Goal: Task Accomplishment & Management: Use online tool/utility

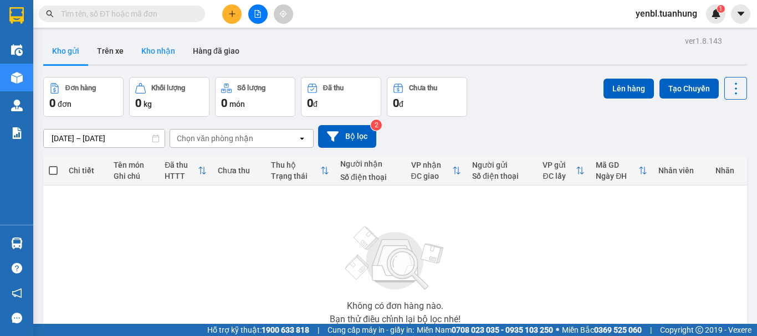
click at [171, 52] on button "Kho nhận" at bounding box center [158, 51] width 52 height 27
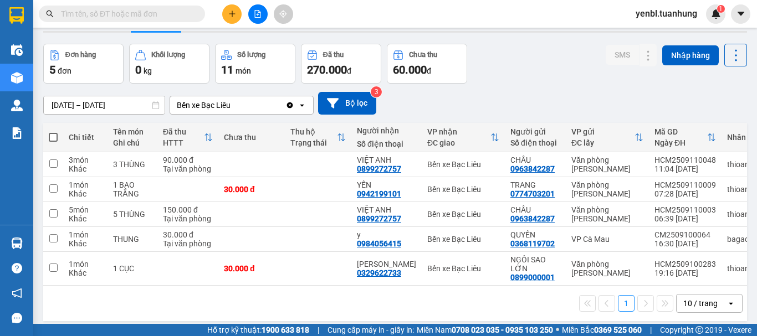
scroll to position [51, 0]
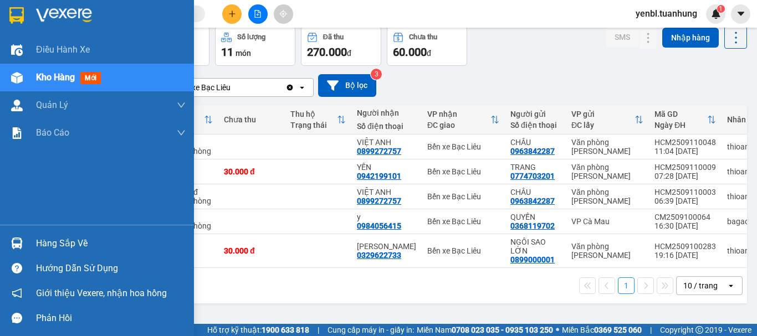
click at [47, 235] on div "Hàng sắp về" at bounding box center [111, 243] width 150 height 17
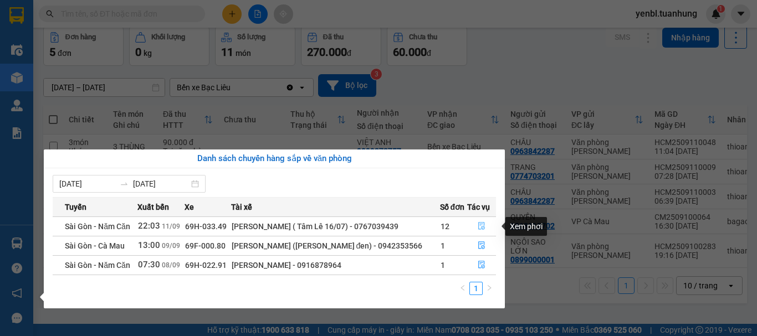
click at [480, 223] on icon "file-done" at bounding box center [482, 226] width 8 height 8
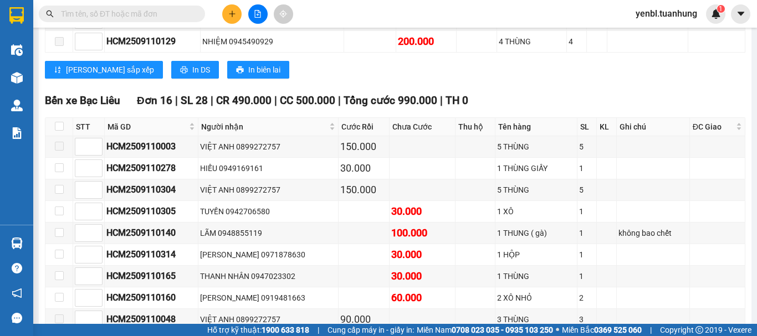
scroll to position [6388, 0]
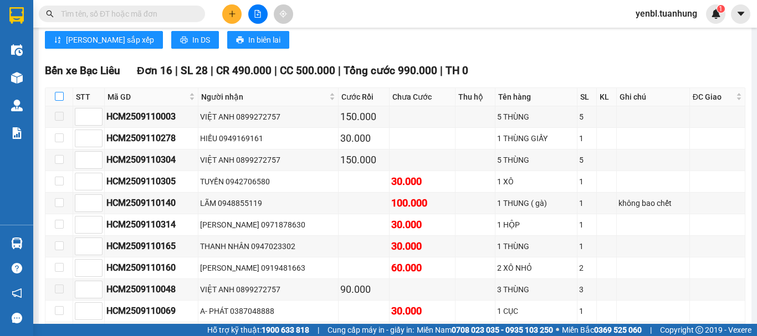
click at [59, 92] on input "checkbox" at bounding box center [59, 96] width 9 height 9
checkbox input "true"
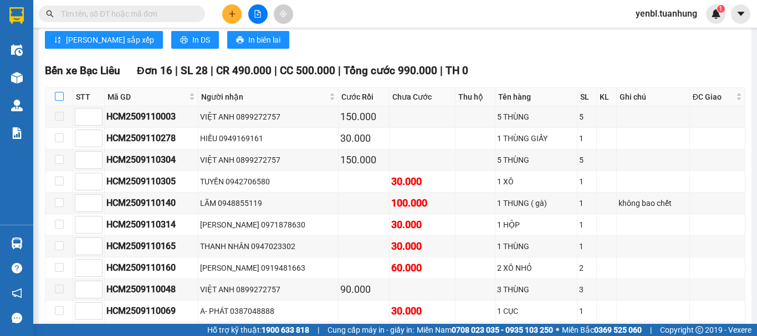
checkbox input "true"
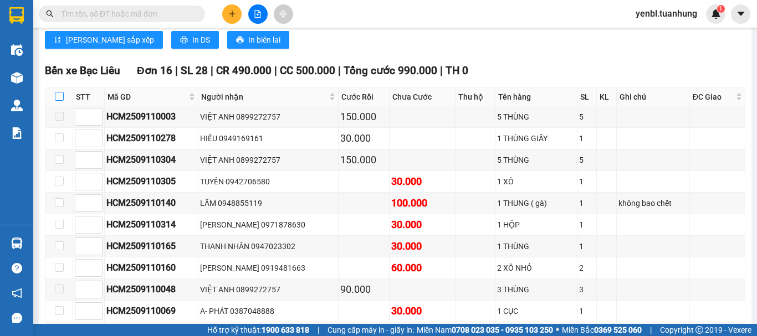
checkbox input "true"
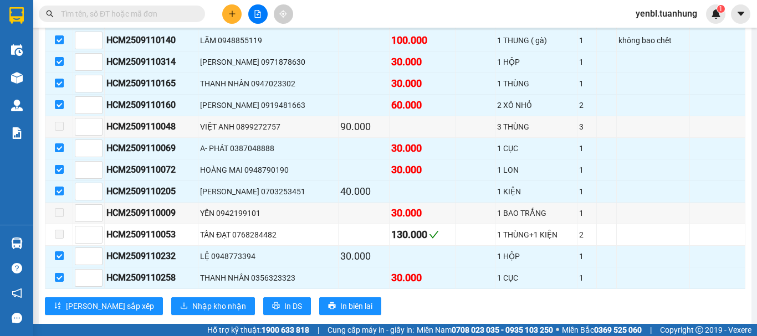
scroll to position [6554, 0]
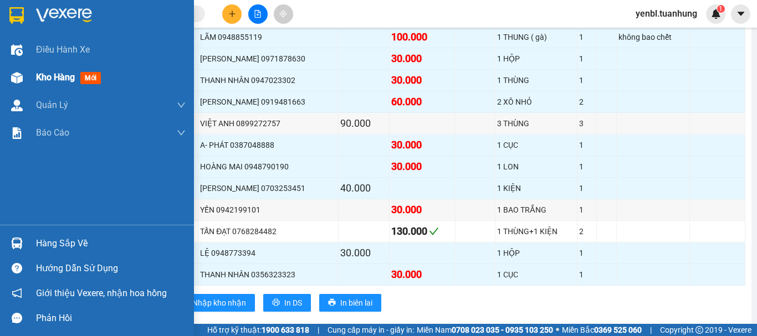
click at [53, 81] on span "Kho hàng" at bounding box center [55, 77] width 39 height 11
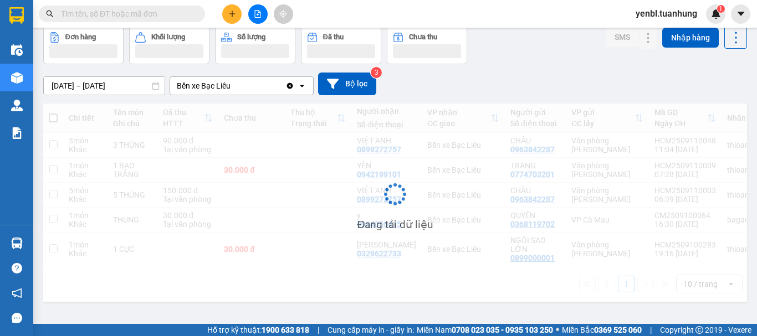
scroll to position [51, 0]
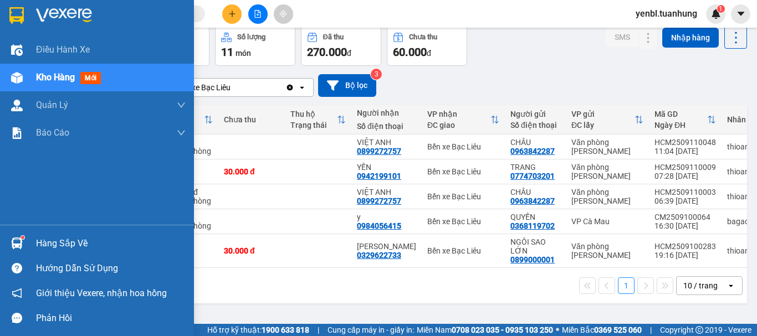
click at [21, 243] on img at bounding box center [17, 244] width 12 height 12
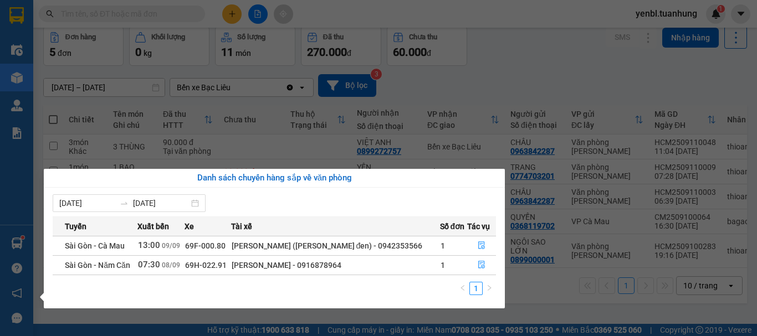
click at [518, 61] on section "Kết quả tìm kiếm ( 0 ) Bộ lọc No Data yenbl.tuanhung 1 Điều hành xe Kho hàng mớ…" at bounding box center [378, 168] width 757 height 336
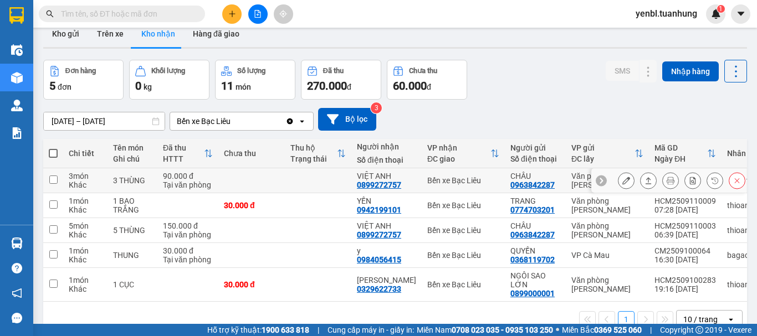
scroll to position [0, 0]
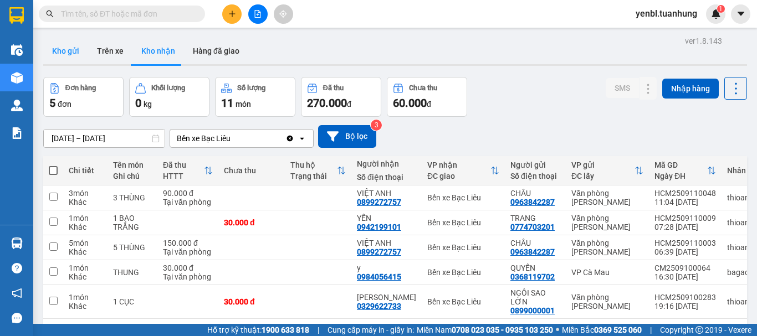
click at [64, 53] on button "Kho gửi" at bounding box center [65, 51] width 45 height 27
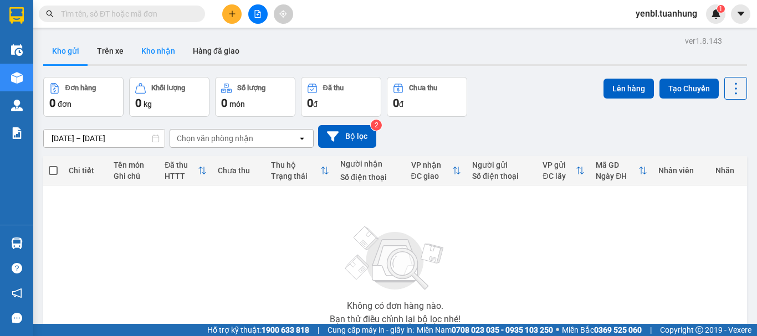
click at [169, 50] on button "Kho nhận" at bounding box center [158, 51] width 52 height 27
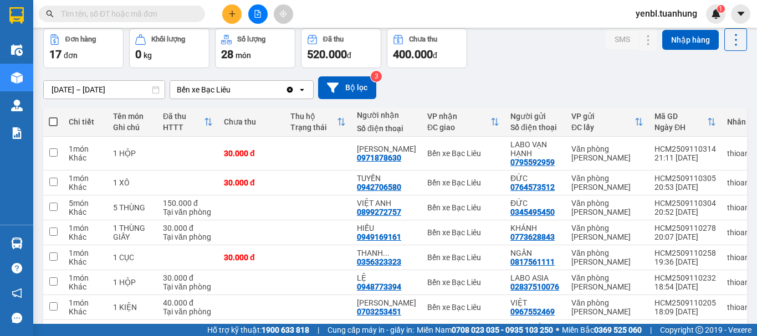
scroll to position [166, 0]
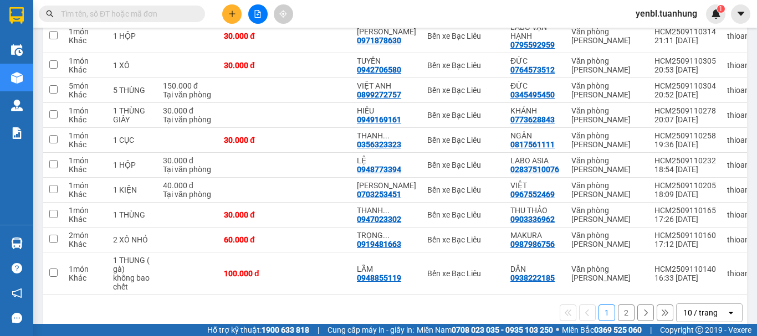
click at [618, 313] on button "2" at bounding box center [626, 313] width 17 height 17
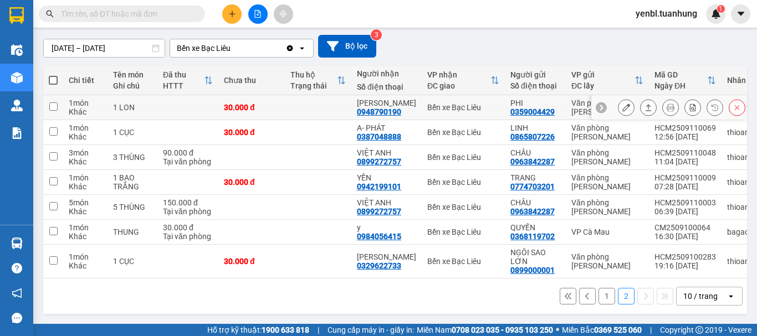
scroll to position [0, 0]
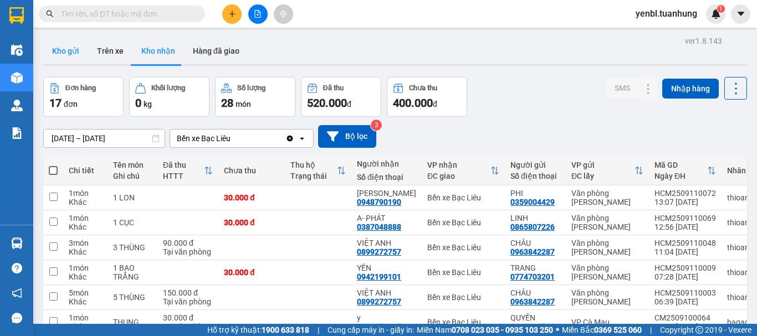
click at [79, 57] on button "Kho gửi" at bounding box center [65, 51] width 45 height 27
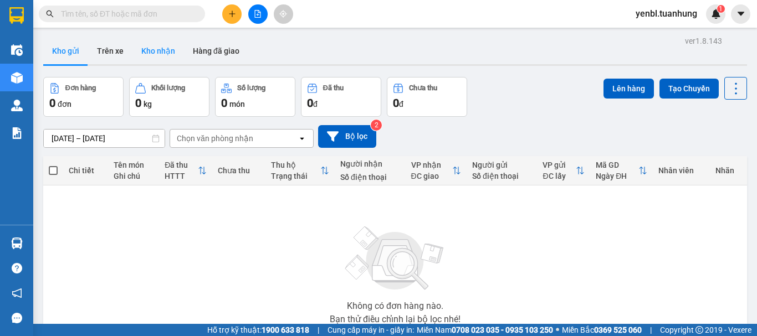
click at [153, 56] on button "Kho nhận" at bounding box center [158, 51] width 52 height 27
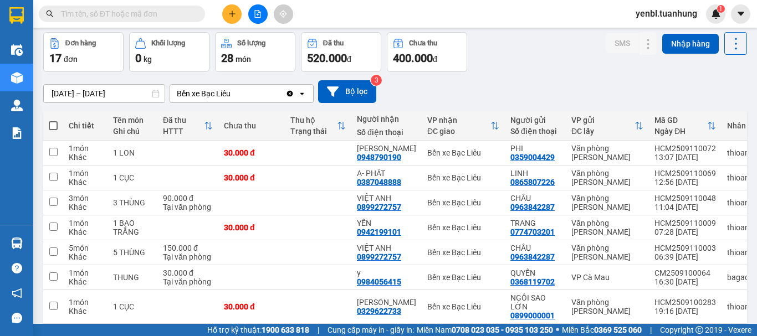
scroll to position [95, 0]
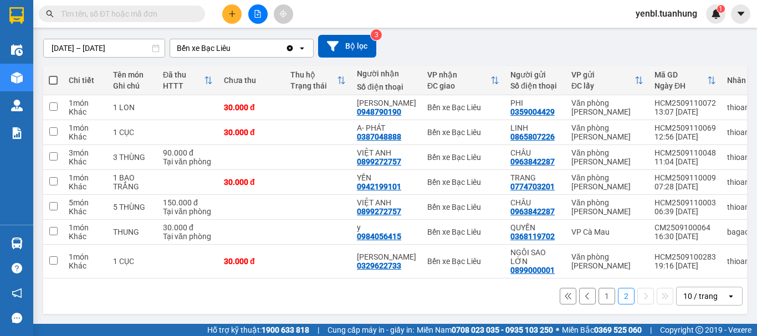
click at [598, 294] on button "1" at bounding box center [606, 296] width 17 height 17
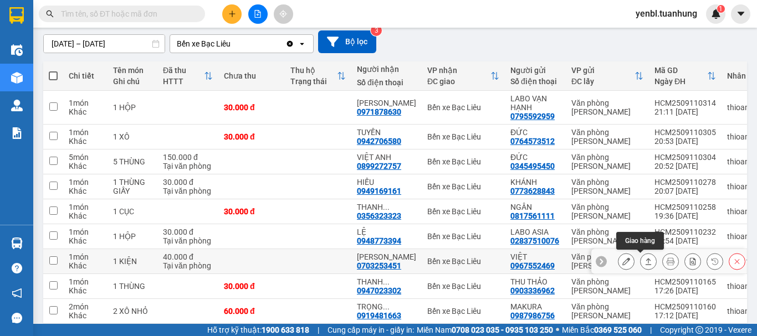
click at [640, 262] on button at bounding box center [648, 261] width 16 height 19
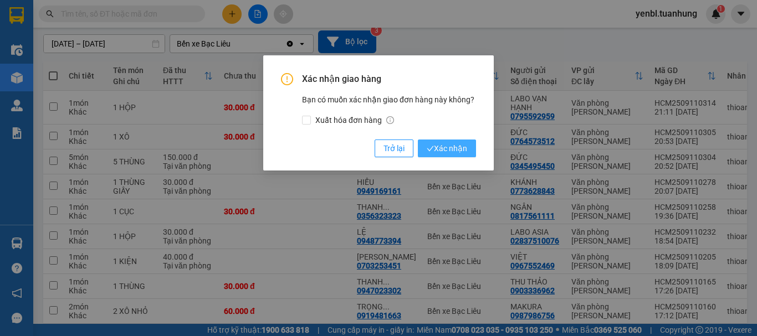
click at [432, 142] on button "Xác nhận" at bounding box center [447, 149] width 58 height 18
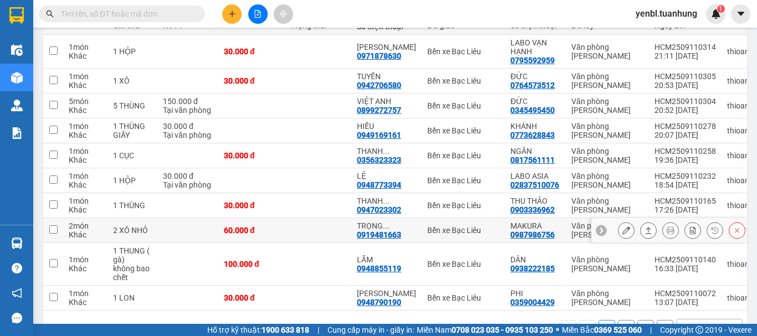
scroll to position [132, 0]
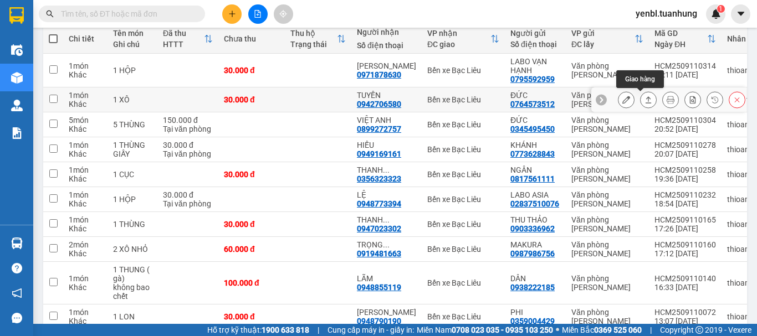
click at [645, 100] on button at bounding box center [648, 99] width 16 height 19
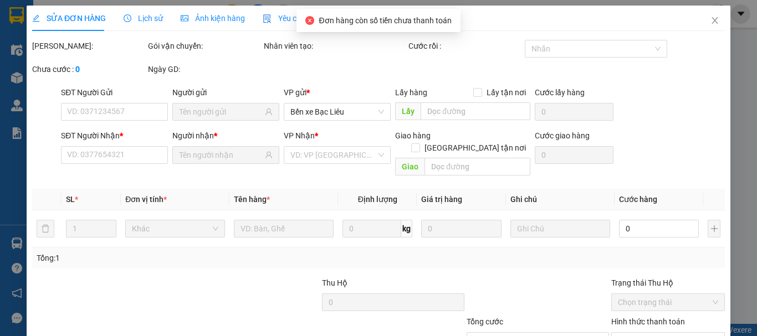
type input "0764573512"
type input "ĐỨC"
type input "0942706580"
type input "TUYỀN"
type input "30.000"
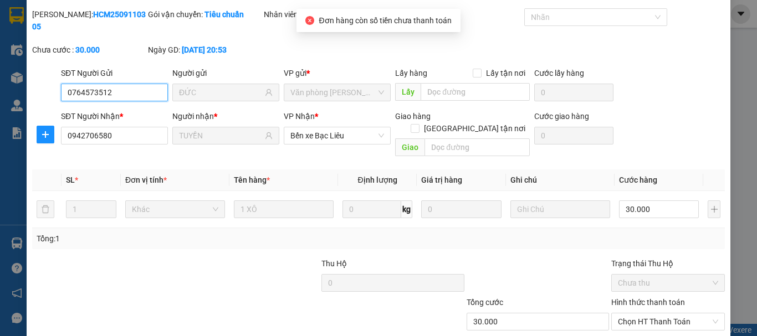
scroll to position [55, 0]
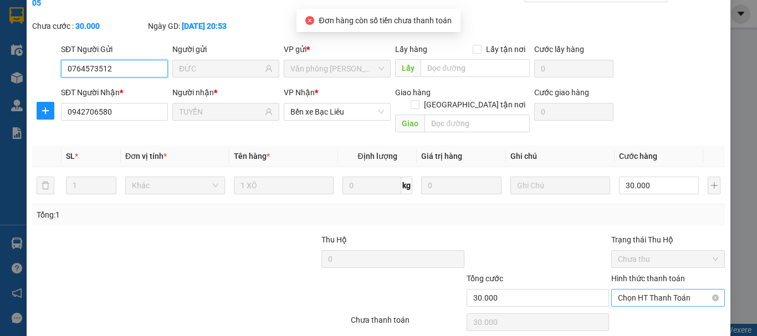
click at [647, 290] on span "Chọn HT Thanh Toán" at bounding box center [668, 298] width 100 height 17
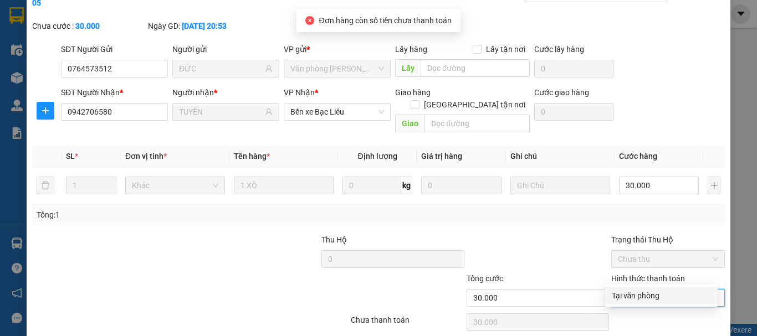
click at [641, 290] on div "Tại văn phòng" at bounding box center [661, 296] width 99 height 12
type input "0"
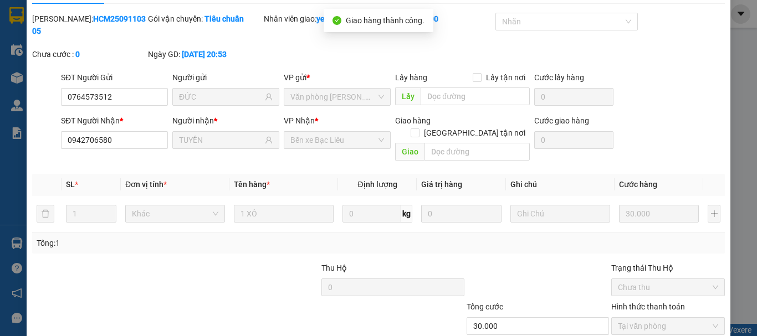
scroll to position [0, 0]
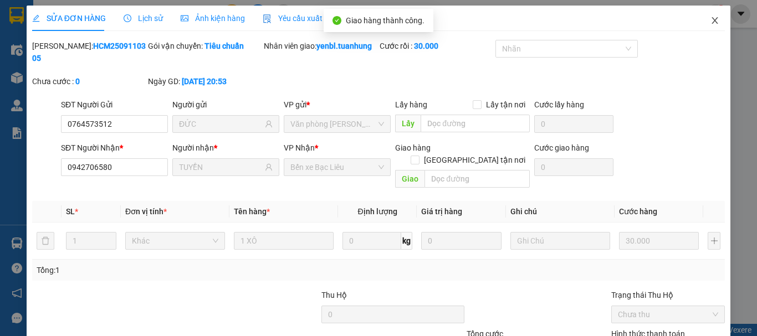
click at [705, 27] on span "Close" at bounding box center [714, 21] width 31 height 31
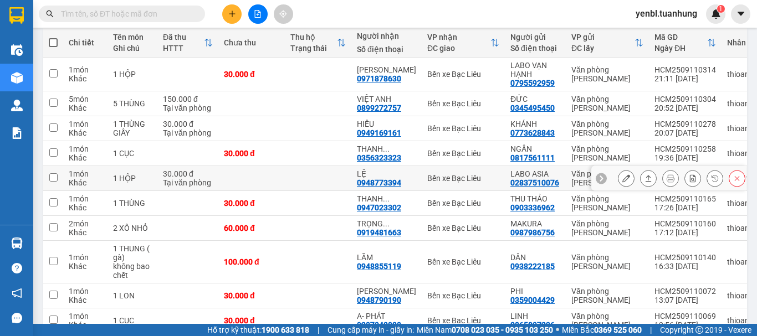
scroll to position [166, 0]
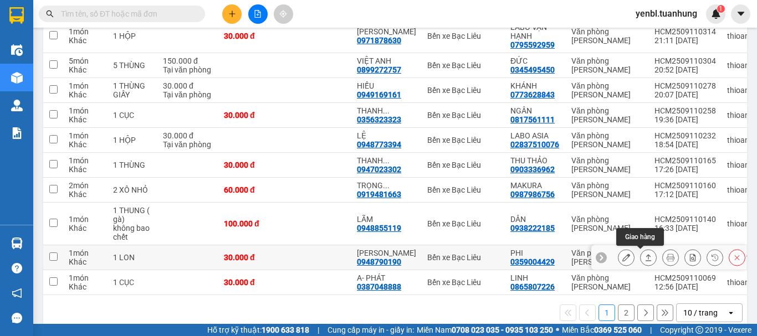
click at [644, 255] on icon at bounding box center [648, 258] width 8 height 8
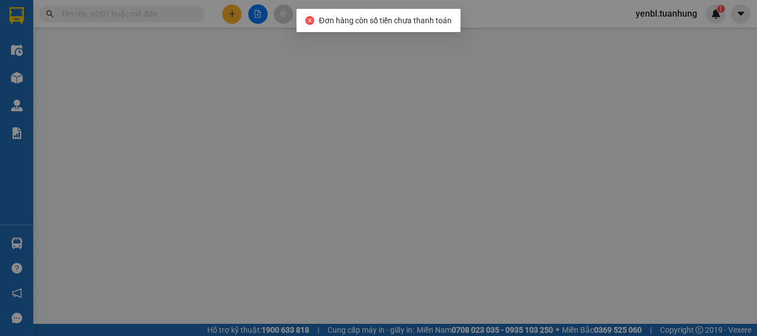
type input "0359004429"
type input "PHI"
type input "0948790190"
type input "HOÀNG MAI"
type input "30.000"
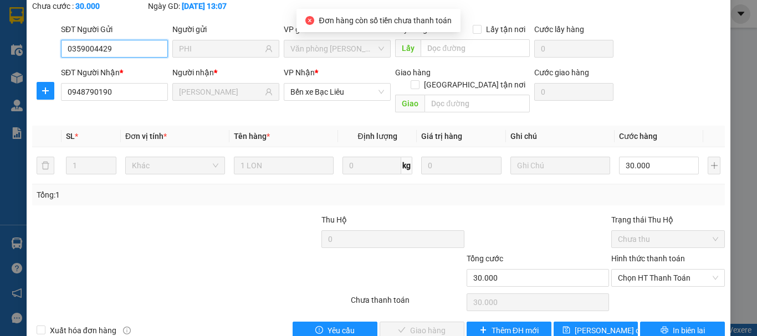
scroll to position [76, 0]
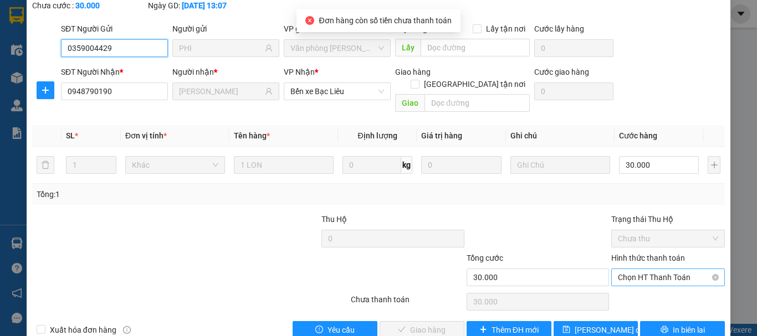
click at [653, 269] on span "Chọn HT Thanh Toán" at bounding box center [668, 277] width 100 height 17
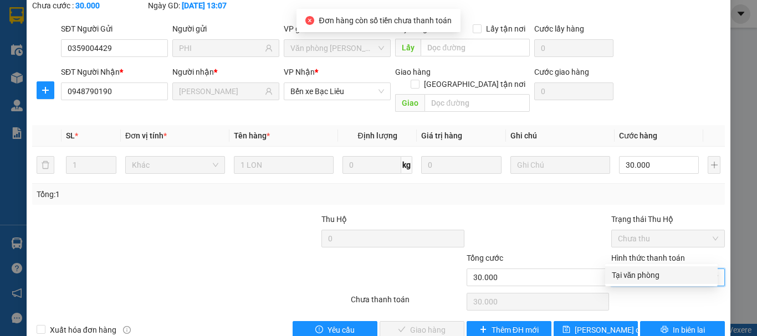
click at [645, 272] on div "Tại văn phòng" at bounding box center [661, 275] width 99 height 12
type input "0"
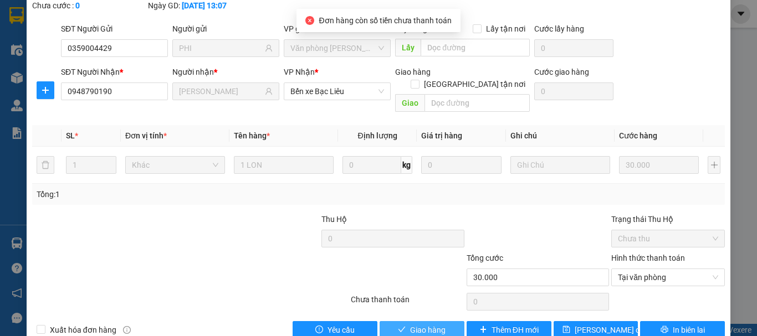
click at [423, 324] on span "Giao hàng" at bounding box center [427, 330] width 35 height 12
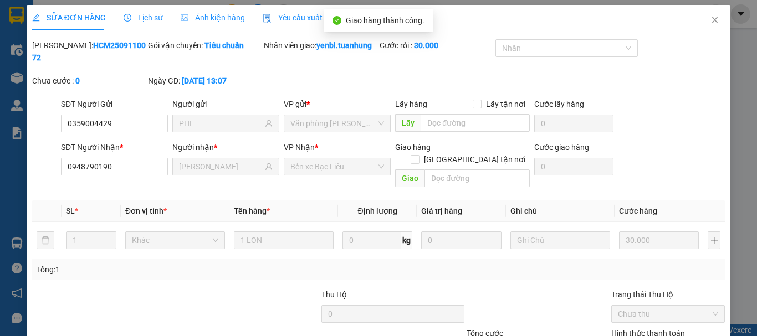
scroll to position [0, 0]
click at [715, 28] on span "Close" at bounding box center [714, 21] width 31 height 31
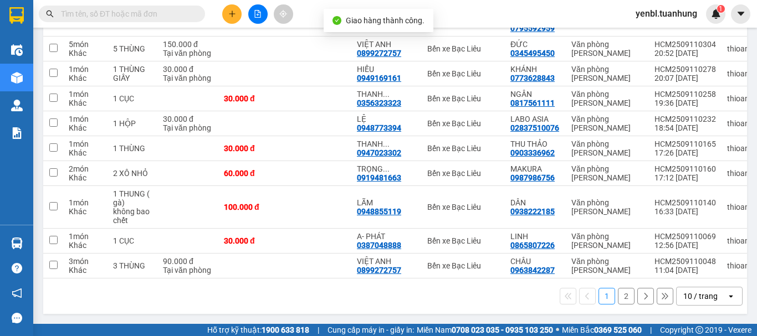
scroll to position [187, 0]
click at [621, 298] on button "2" at bounding box center [626, 296] width 17 height 17
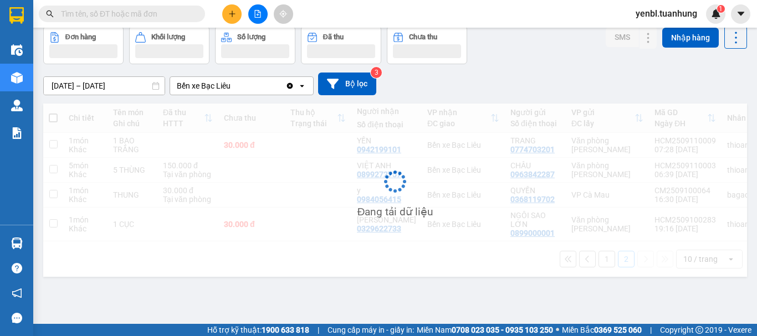
scroll to position [51, 0]
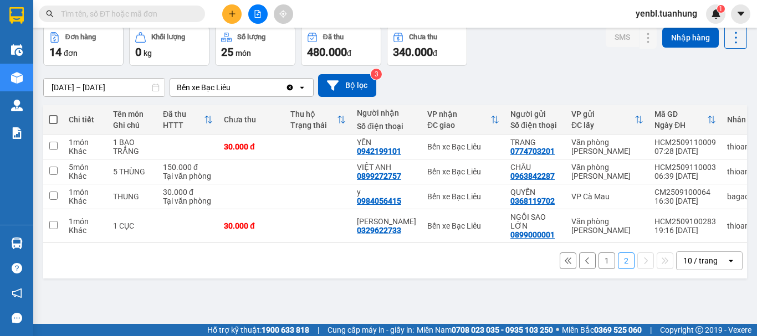
click at [598, 262] on button "1" at bounding box center [606, 261] width 17 height 17
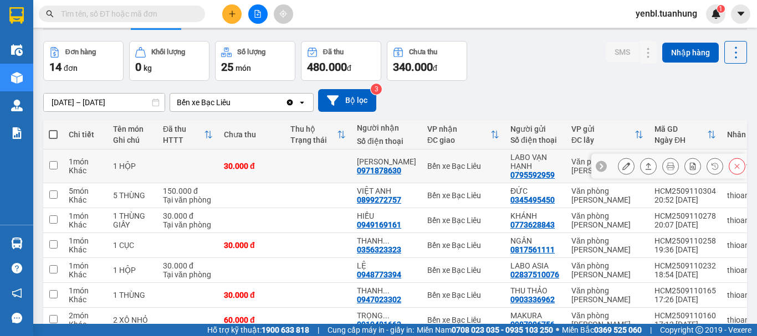
scroll to position [55, 0]
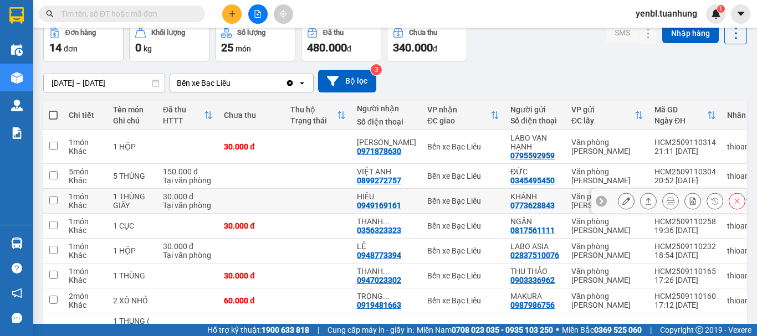
click at [645, 198] on icon at bounding box center [648, 201] width 6 height 7
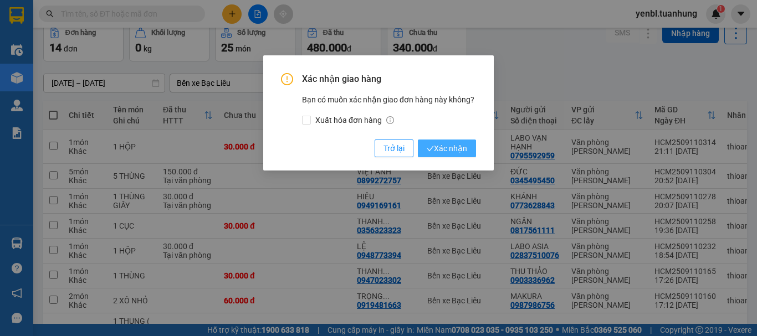
click at [455, 145] on span "Xác nhận" at bounding box center [447, 148] width 40 height 12
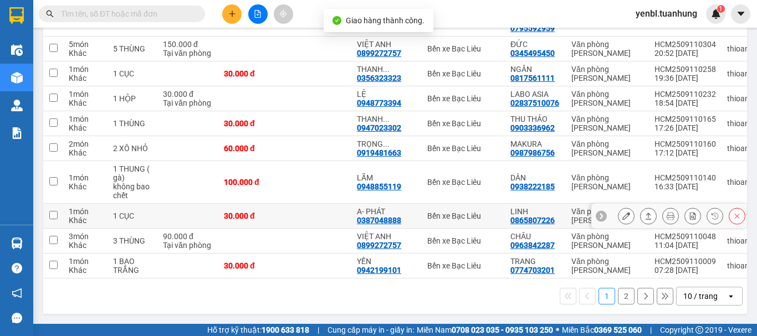
scroll to position [187, 0]
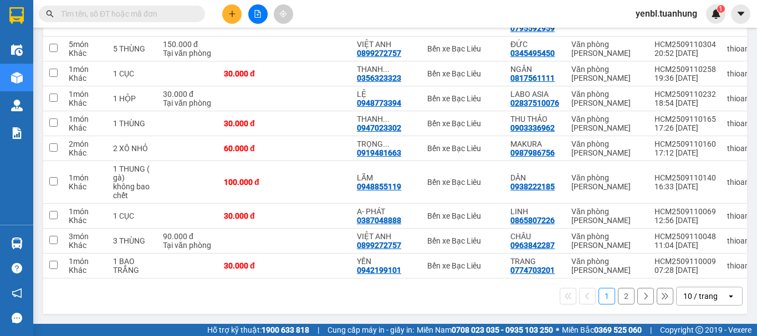
click at [621, 299] on button "2" at bounding box center [626, 296] width 17 height 17
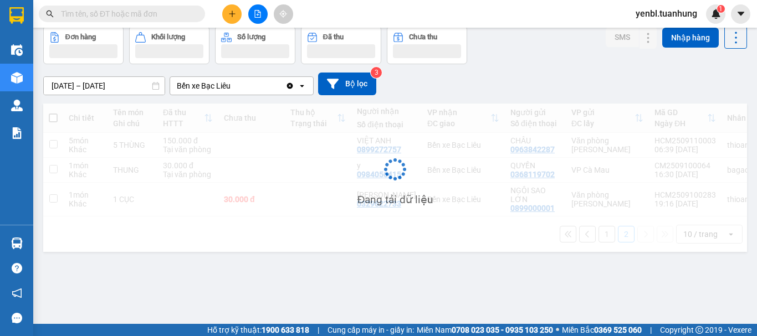
scroll to position [51, 0]
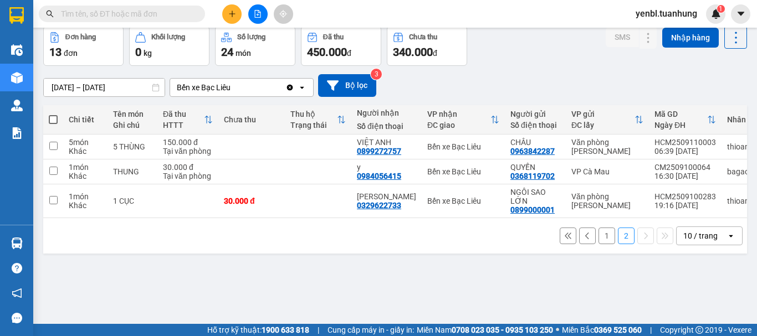
click at [598, 239] on button "1" at bounding box center [606, 236] width 17 height 17
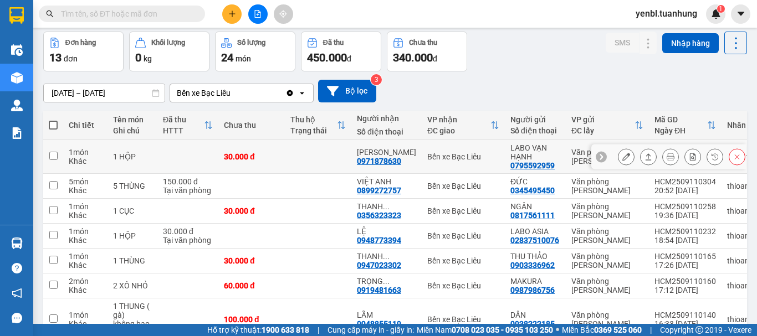
scroll to position [111, 0]
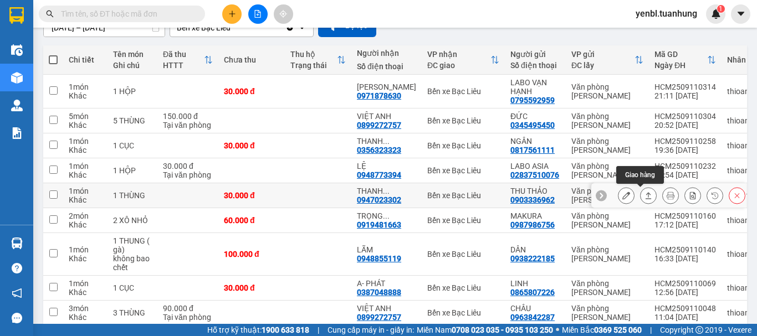
click at [645, 195] on icon at bounding box center [648, 195] width 6 height 7
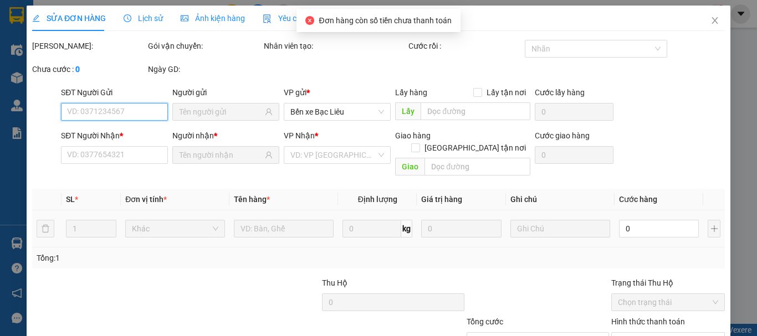
type input "0903336962"
type input "THU THẢO"
type input "0947023302"
type input "THANH NHÂN"
type input "30.000"
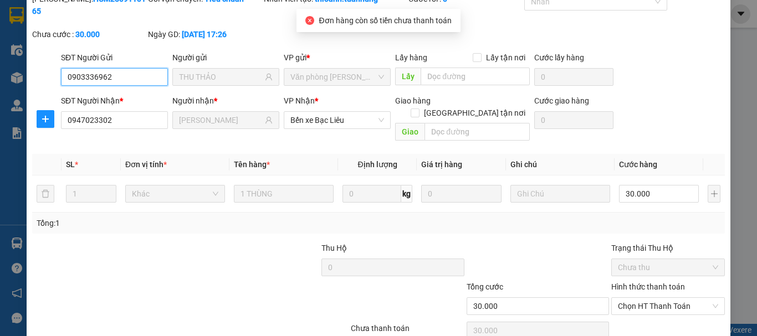
scroll to position [76, 0]
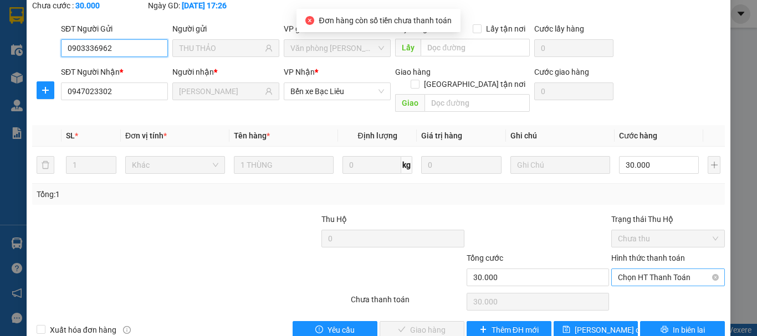
click at [649, 269] on span "Chọn HT Thanh Toán" at bounding box center [668, 277] width 100 height 17
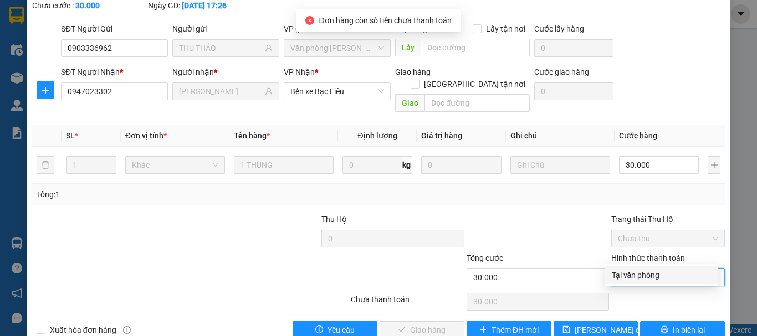
click at [640, 274] on div "Tại văn phòng" at bounding box center [661, 275] width 99 height 12
type input "0"
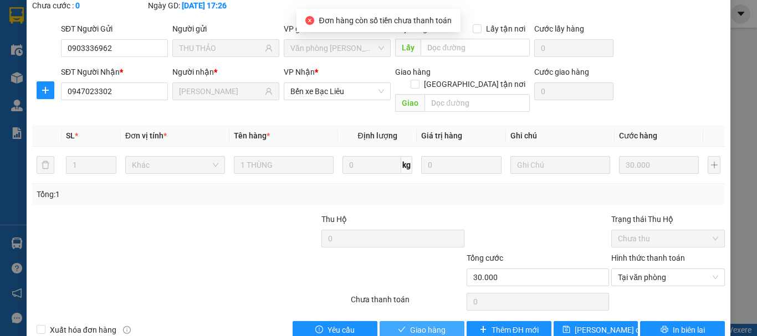
click at [413, 324] on span "Giao hàng" at bounding box center [427, 330] width 35 height 12
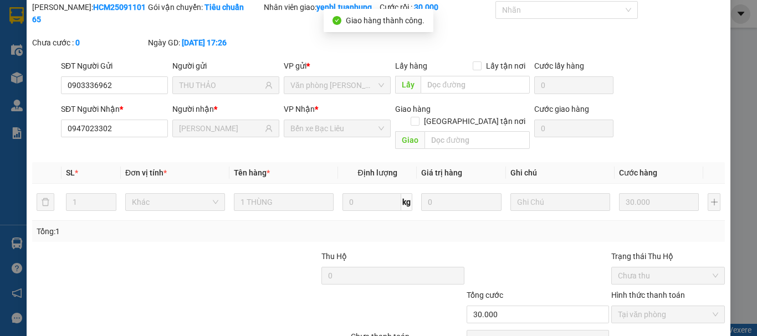
scroll to position [0, 0]
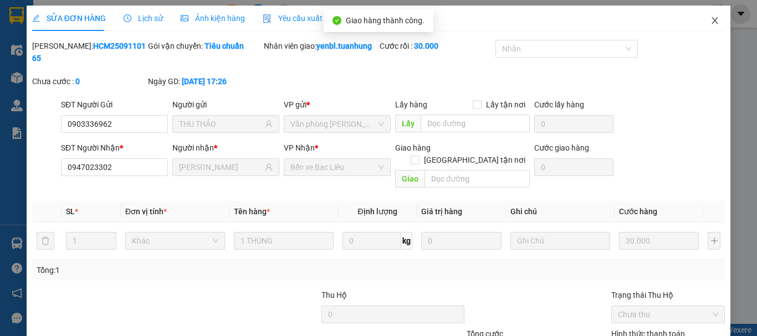
click at [712, 18] on icon "close" at bounding box center [715, 20] width 6 height 7
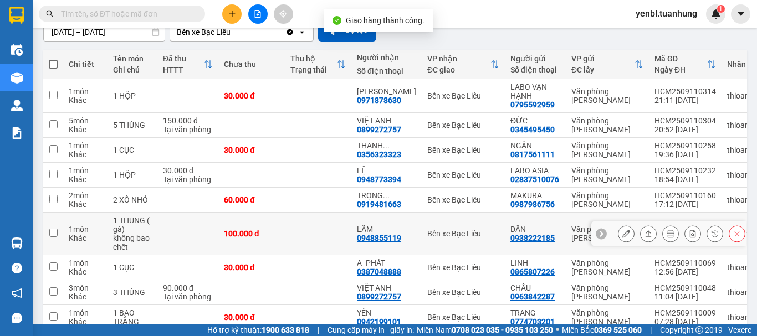
scroll to position [111, 0]
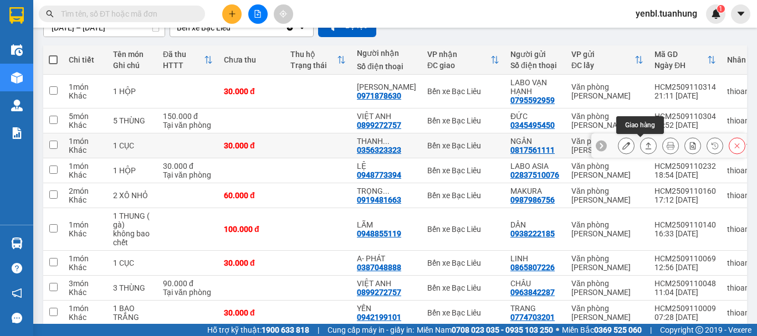
click at [644, 143] on icon at bounding box center [648, 146] width 8 height 8
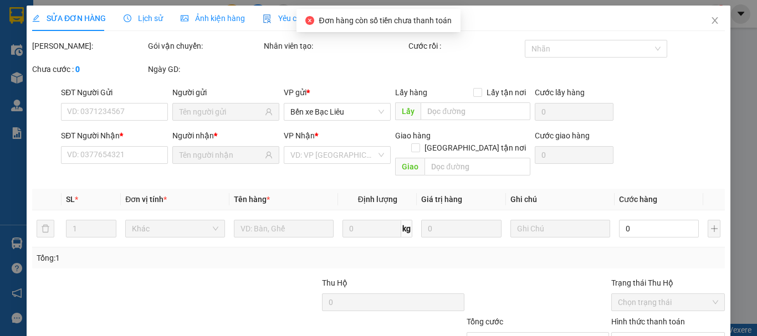
type input "0817561111"
type input "NGÂN"
type input "0356323323"
type input "THANH NHÂN"
type input "30.000"
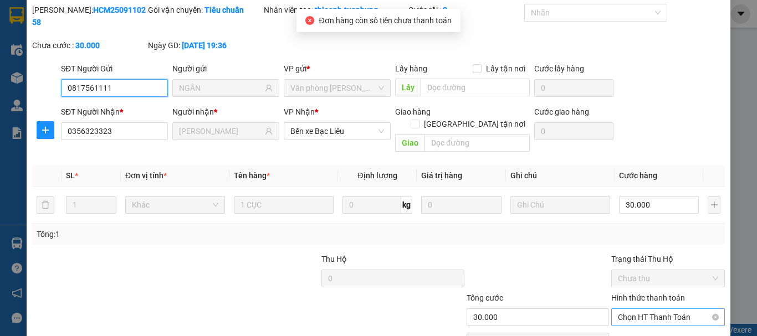
scroll to position [76, 0]
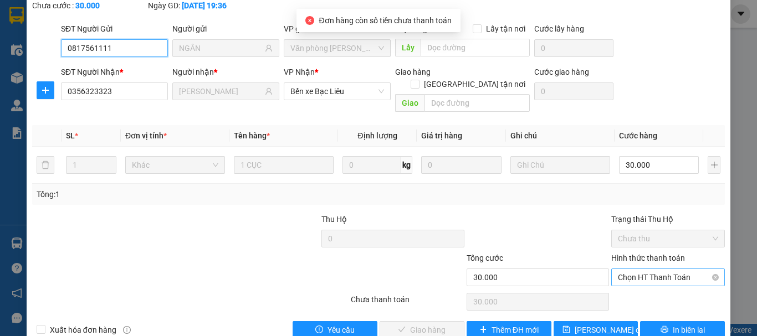
click at [641, 269] on span "Chọn HT Thanh Toán" at bounding box center [668, 277] width 100 height 17
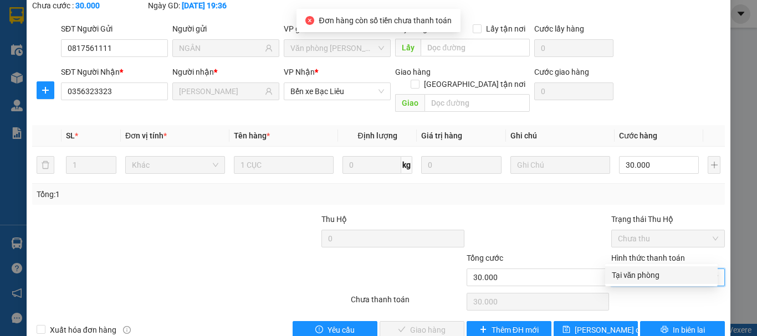
click at [636, 269] on div "Tại văn phòng" at bounding box center [661, 275] width 99 height 12
type input "0"
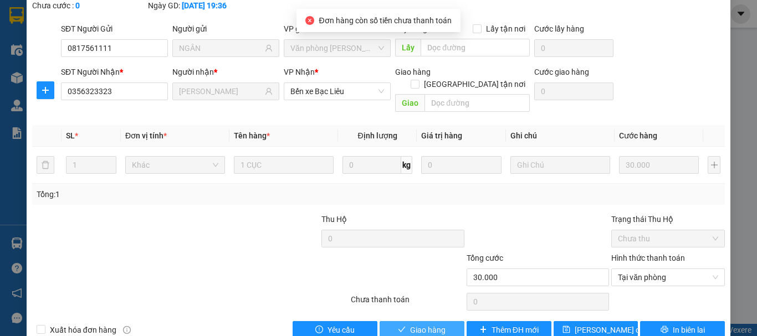
click at [435, 324] on span "Giao hàng" at bounding box center [427, 330] width 35 height 12
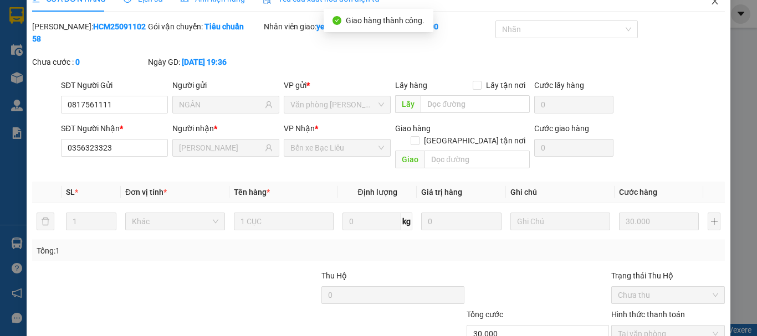
scroll to position [0, 0]
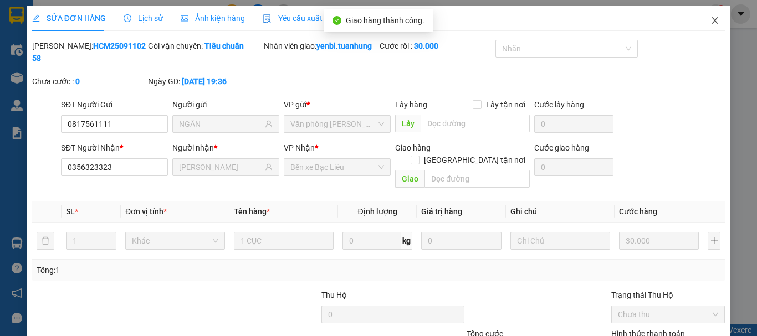
click at [710, 23] on icon "close" at bounding box center [714, 20] width 9 height 9
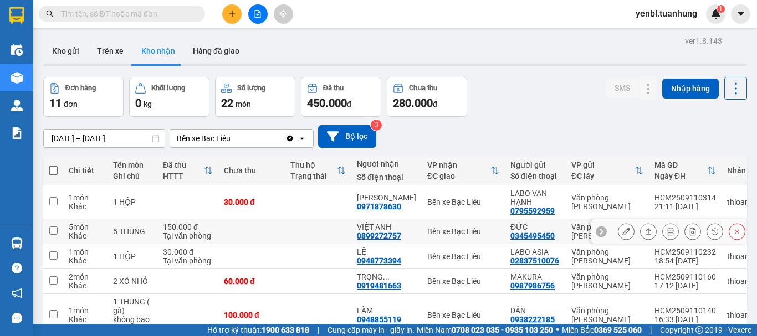
scroll to position [55, 0]
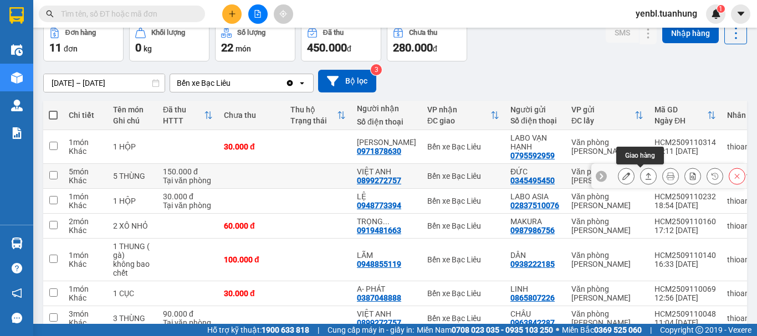
click at [644, 175] on icon at bounding box center [648, 176] width 8 height 8
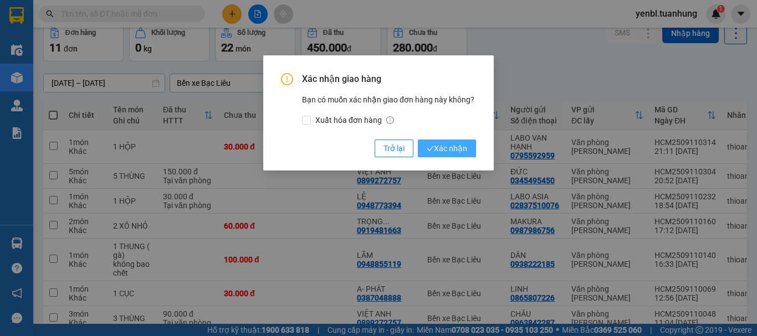
click at [444, 148] on span "Xác nhận" at bounding box center [447, 148] width 40 height 12
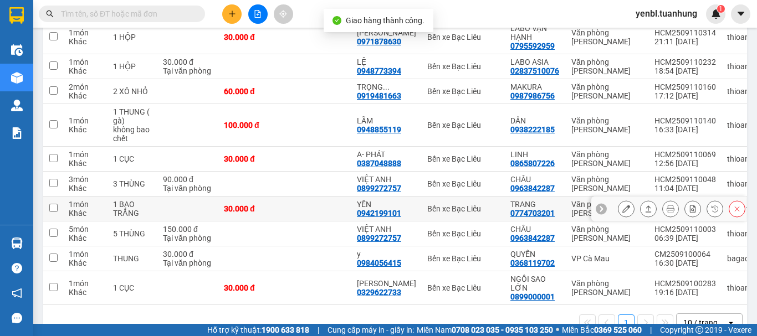
scroll to position [166, 0]
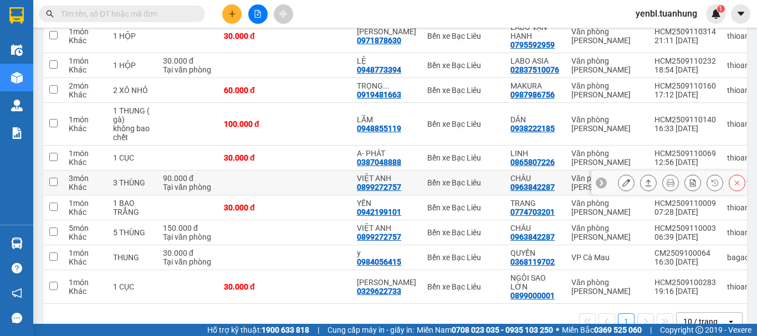
click at [644, 181] on icon at bounding box center [648, 183] width 8 height 8
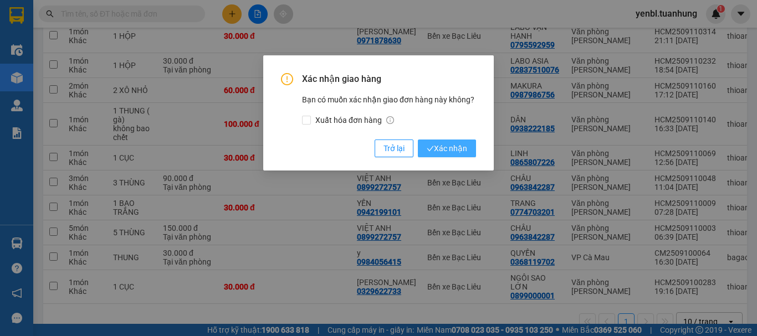
click at [447, 144] on span "Xác nhận" at bounding box center [447, 148] width 40 height 12
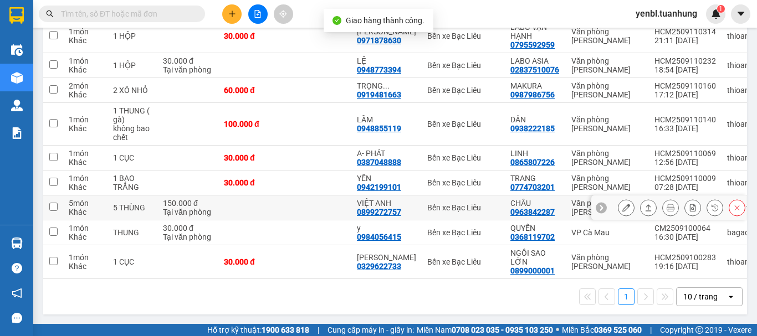
click at [640, 207] on button at bounding box center [648, 207] width 16 height 19
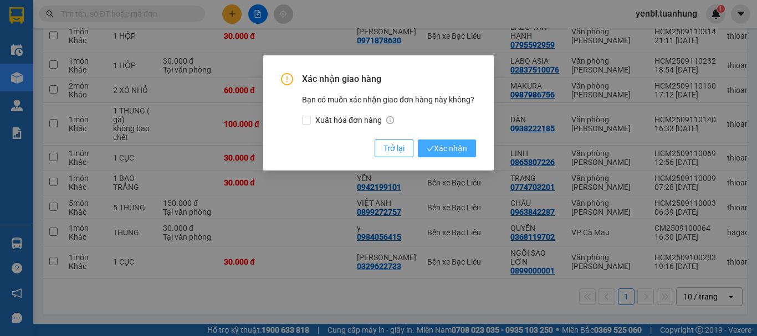
click at [446, 151] on span "Xác nhận" at bounding box center [447, 148] width 40 height 12
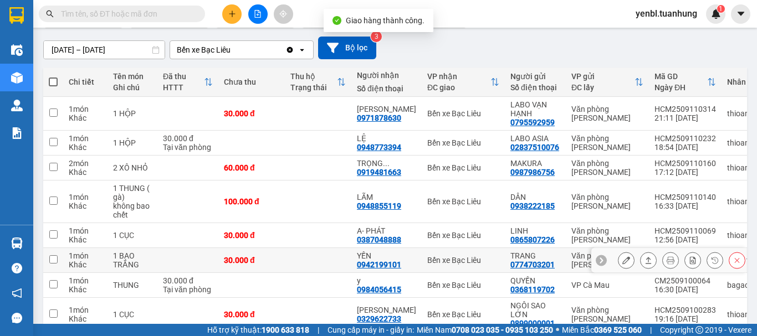
scroll to position [0, 0]
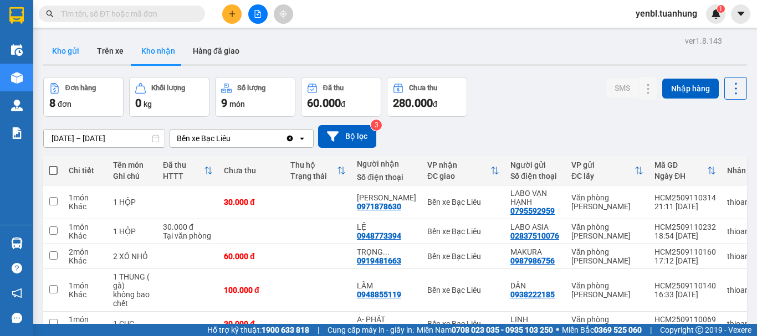
drag, startPoint x: 70, startPoint y: 50, endPoint x: 537, endPoint y: 6, distance: 469.1
click at [86, 52] on button "Kho gửi" at bounding box center [65, 51] width 45 height 27
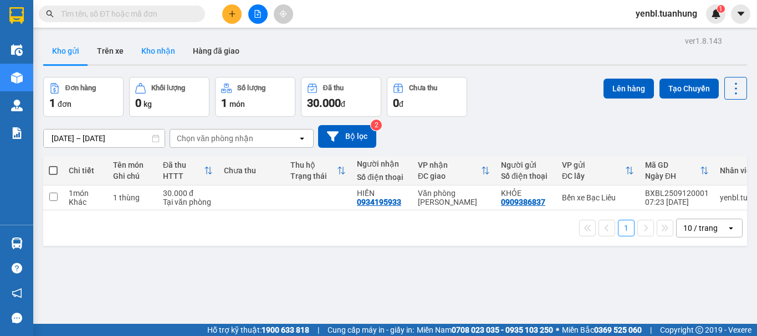
click at [152, 52] on button "Kho nhận" at bounding box center [158, 51] width 52 height 27
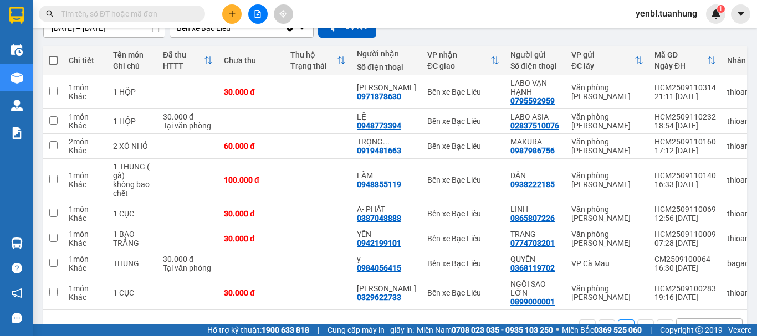
scroll to position [111, 0]
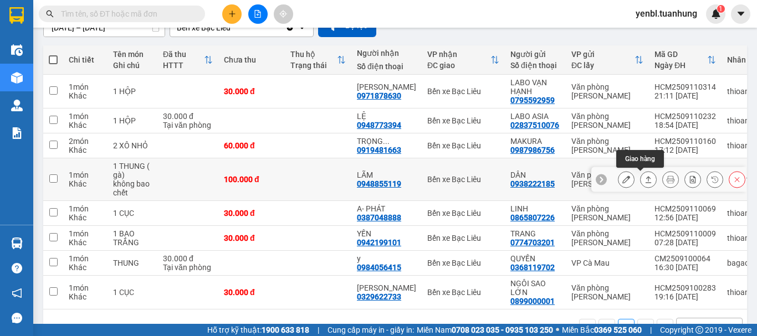
click at [644, 178] on icon at bounding box center [648, 180] width 8 height 8
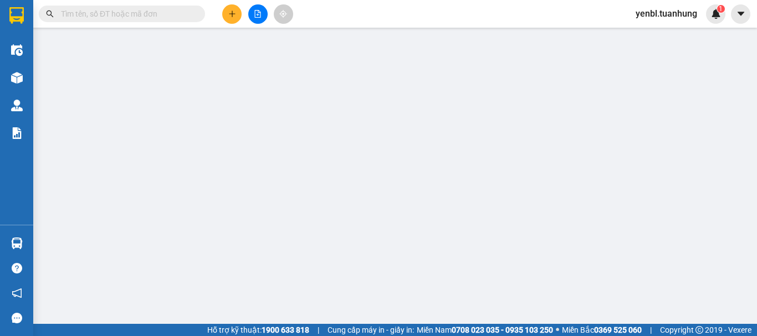
type input "0938222185"
type input "DÂN"
type input "0948855119"
type input "LÃM"
type input "100.000"
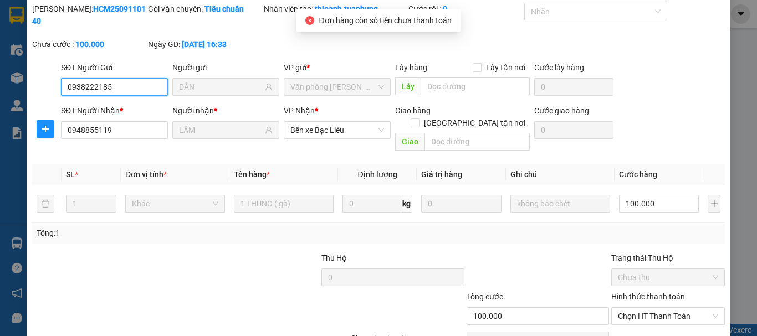
scroll to position [76, 0]
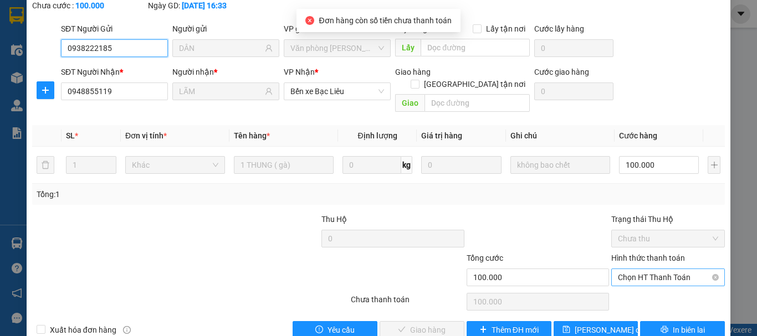
click at [640, 269] on span "Chọn HT Thanh Toán" at bounding box center [668, 277] width 100 height 17
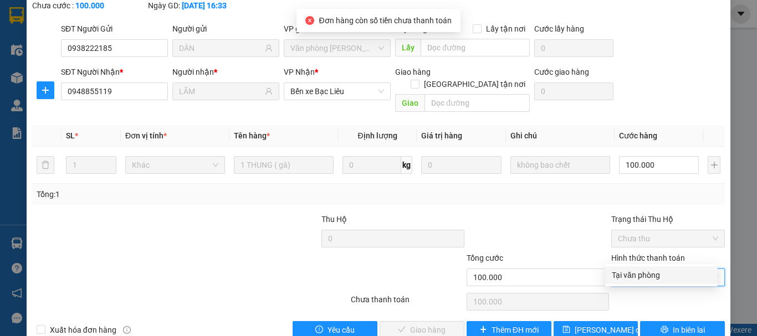
click at [630, 269] on div "Tại văn phòng" at bounding box center [661, 275] width 99 height 12
type input "0"
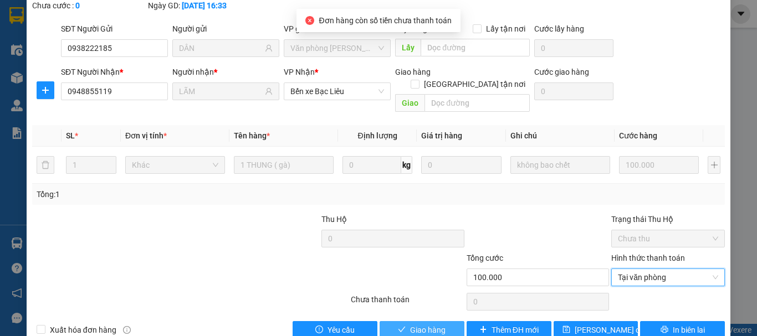
click at [410, 324] on span "Giao hàng" at bounding box center [427, 330] width 35 height 12
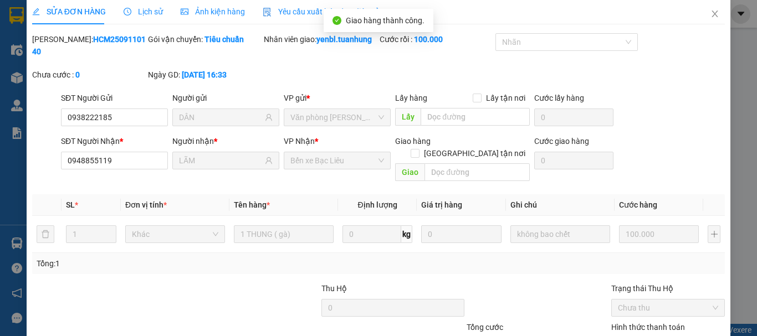
scroll to position [0, 0]
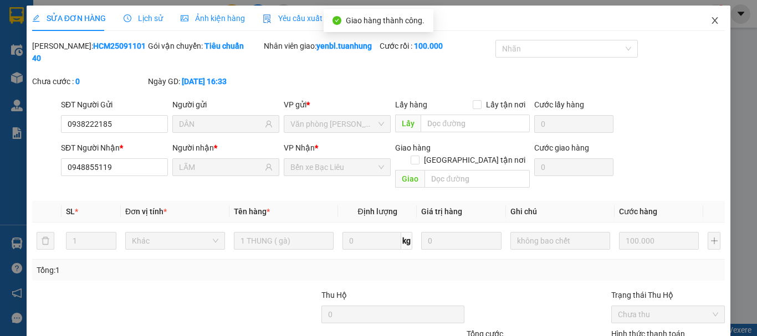
click at [699, 17] on span "Close" at bounding box center [714, 21] width 31 height 31
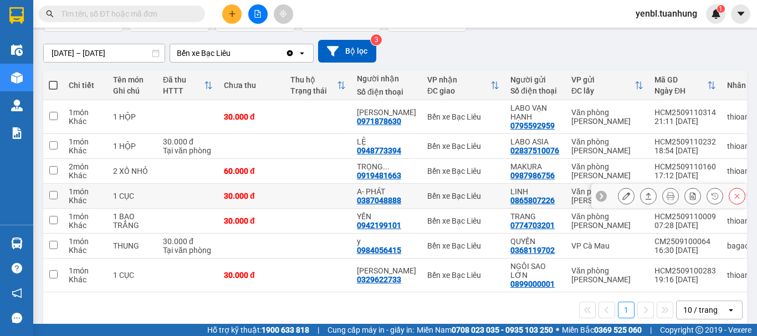
scroll to position [104, 0]
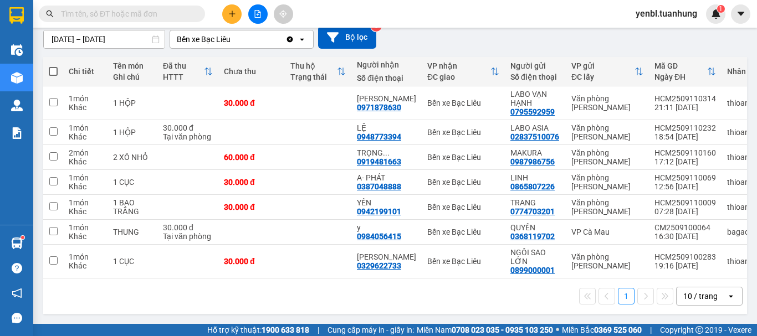
click at [232, 11] on icon "plus" at bounding box center [232, 14] width 8 height 8
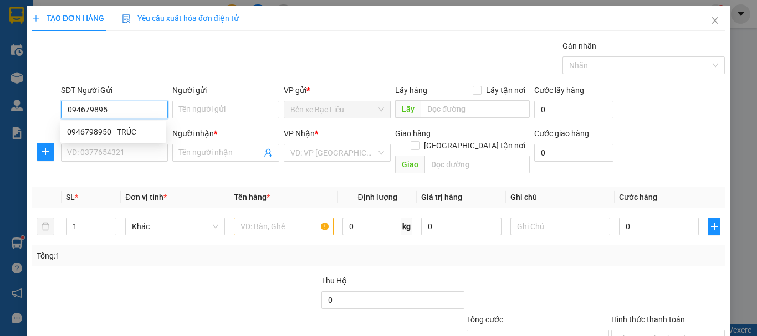
type input "0946798950"
click at [132, 134] on div "0946798950 - TRÚC" at bounding box center [113, 132] width 93 height 12
type input "TRÚC"
type input "0946798950"
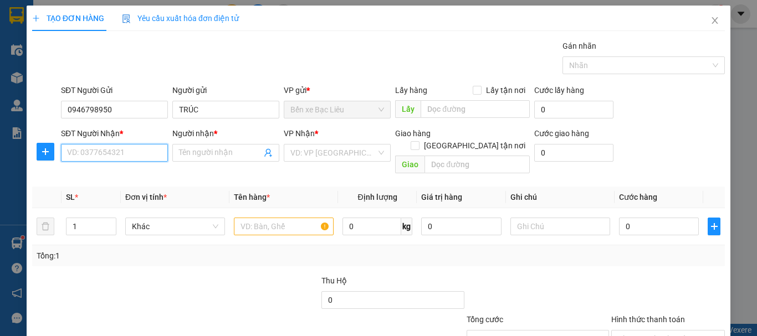
click at [138, 150] on input "SĐT Người Nhận *" at bounding box center [114, 153] width 107 height 18
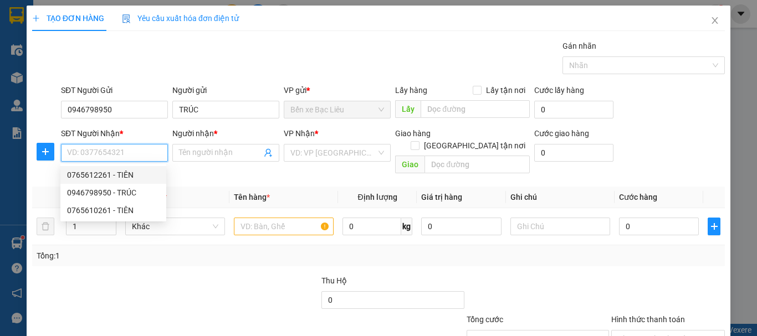
click at [131, 176] on div "0765612261 - TIÊN" at bounding box center [113, 175] width 93 height 12
type input "0765612261"
type input "TIÊN"
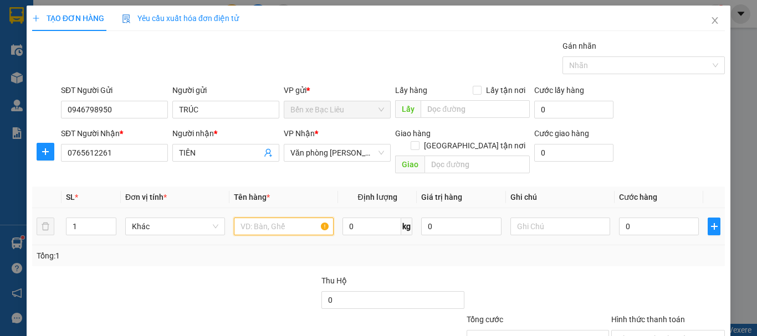
click at [249, 218] on input "text" at bounding box center [284, 227] width 100 height 18
type input "1 KIỆN"
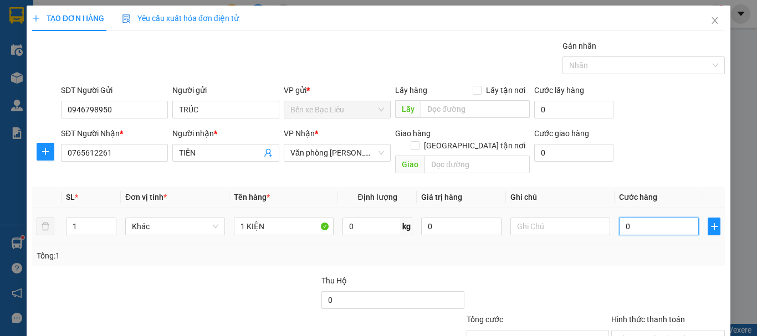
click at [629, 218] on input "0" at bounding box center [659, 227] width 80 height 18
type input "4"
type input "40"
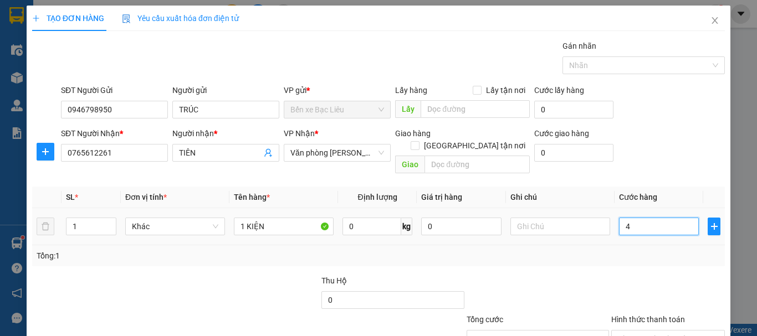
type input "40"
type input "40.000"
click at [568, 258] on div "Transit Pickup Surcharge Ids Transit Deliver Surcharge Ids Transit Deliver Surc…" at bounding box center [378, 220] width 693 height 361
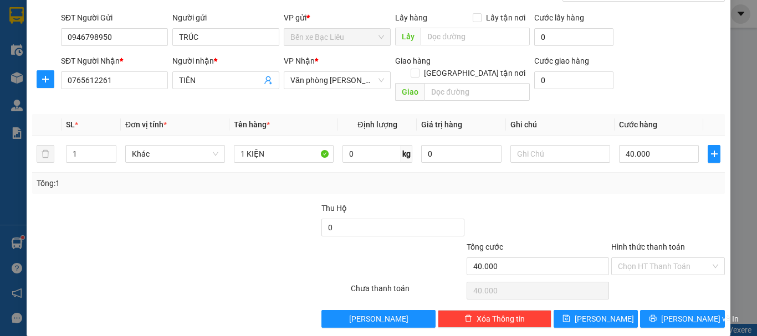
scroll to position [74, 0]
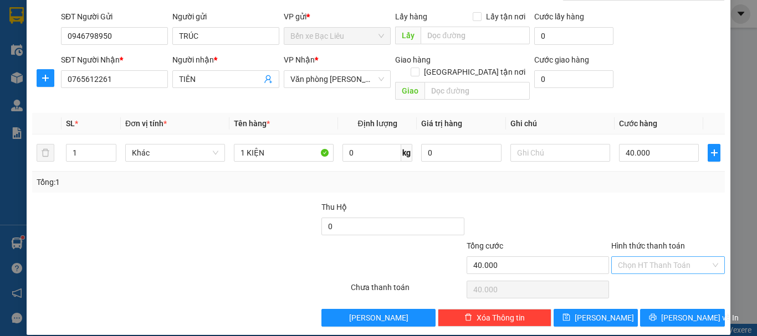
click at [659, 257] on input "Hình thức thanh toán" at bounding box center [664, 265] width 93 height 17
click at [655, 276] on div "Tại văn phòng" at bounding box center [661, 275] width 99 height 12
type input "0"
click at [674, 312] on span "Lưu và In" at bounding box center [700, 318] width 78 height 12
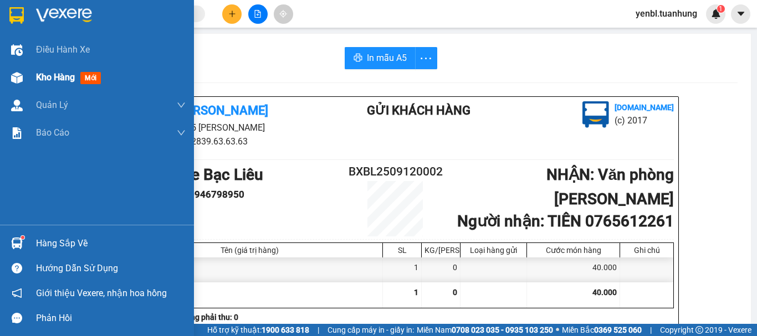
click at [58, 81] on span "Kho hàng" at bounding box center [55, 77] width 39 height 11
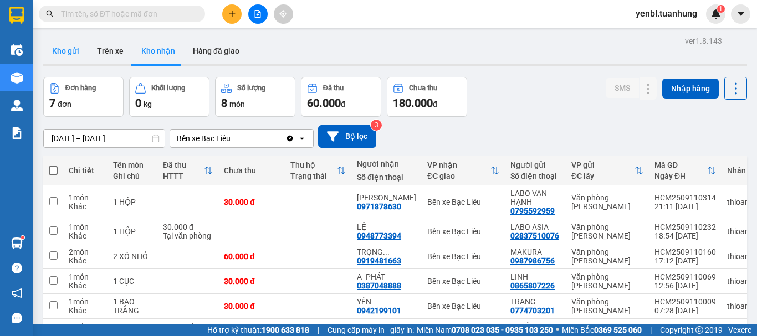
click at [83, 53] on button "Kho gửi" at bounding box center [65, 51] width 45 height 27
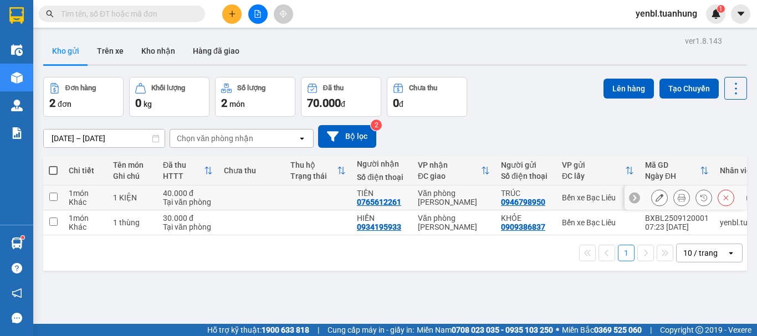
click at [319, 190] on td at bounding box center [318, 198] width 66 height 25
checkbox input "true"
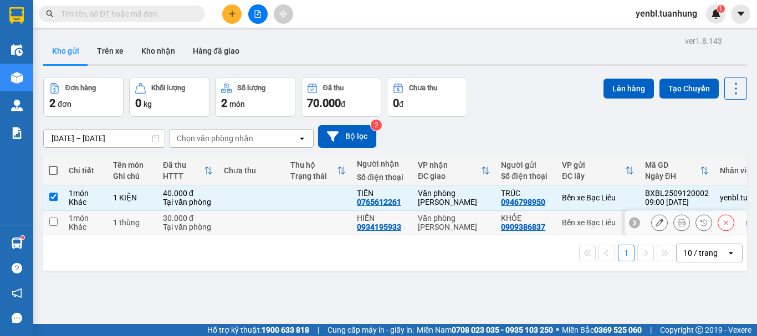
click at [326, 222] on td at bounding box center [318, 223] width 66 height 25
checkbox input "true"
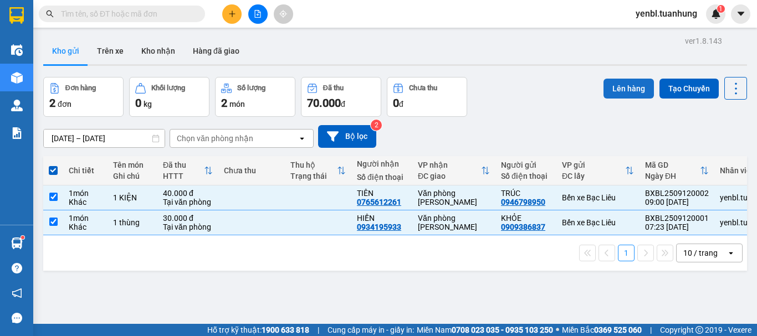
click at [613, 90] on button "Lên hàng" at bounding box center [628, 89] width 50 height 20
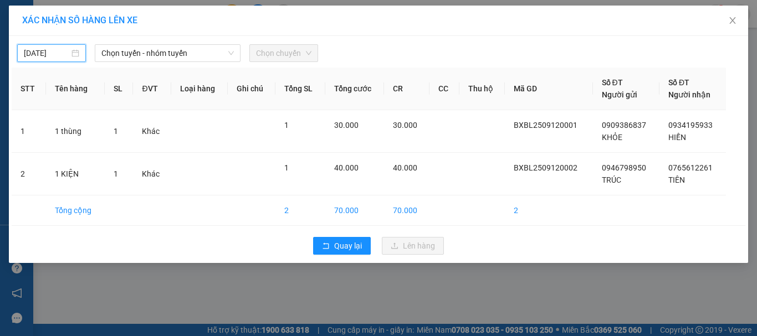
type input "12/09/2025"
click at [67, 57] on input "12/09/2025" at bounding box center [46, 53] width 45 height 12
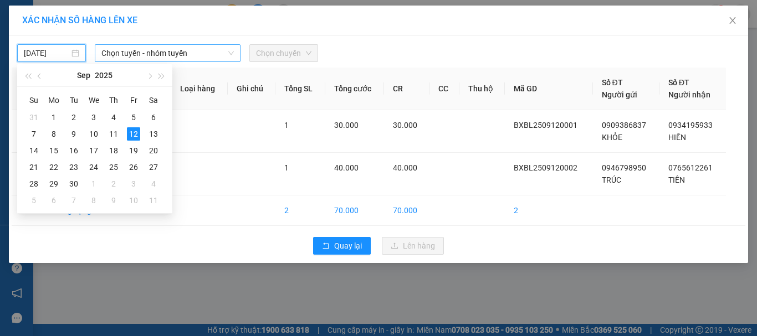
click at [165, 54] on span "Chọn tuyến - nhóm tuyến" at bounding box center [167, 53] width 132 height 17
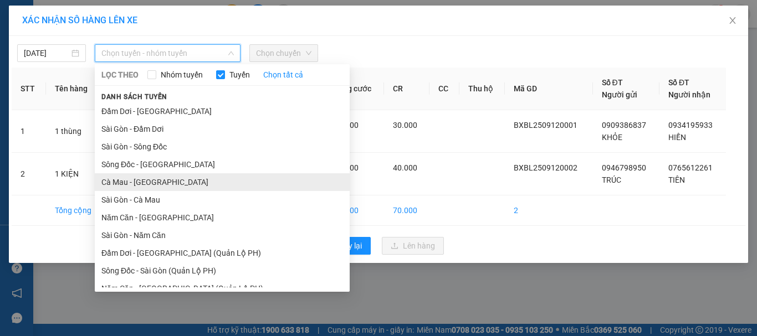
click at [143, 180] on li "Cà Mau - Sài Gòn" at bounding box center [222, 182] width 255 height 18
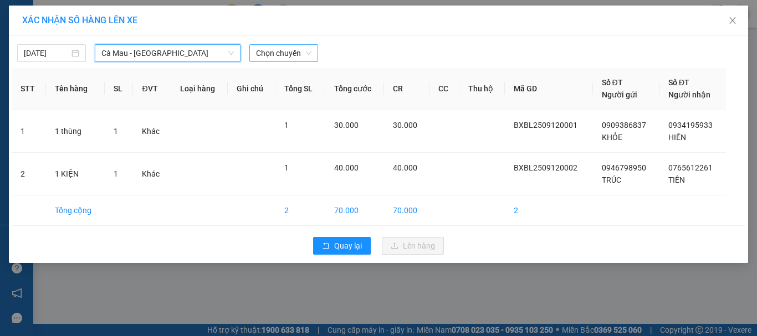
click at [287, 58] on span "Chọn chuyến" at bounding box center [283, 53] width 55 height 17
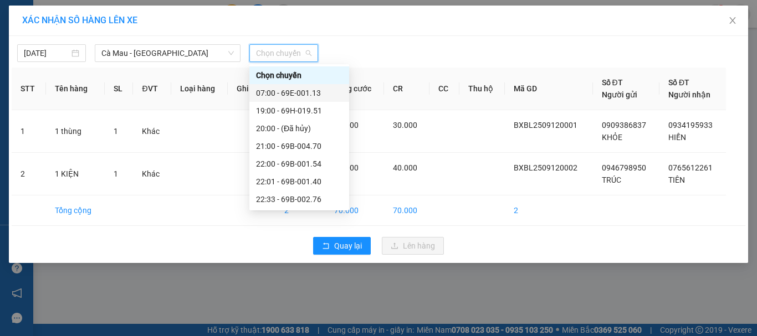
click at [308, 88] on div "07:00 - 69E-001.13" at bounding box center [299, 93] width 86 height 12
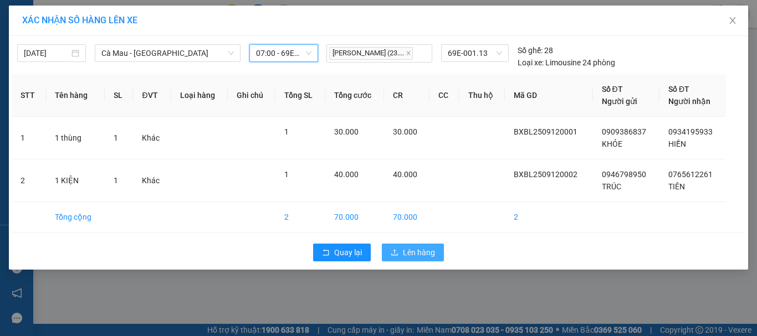
click at [422, 255] on span "Lên hàng" at bounding box center [419, 253] width 32 height 12
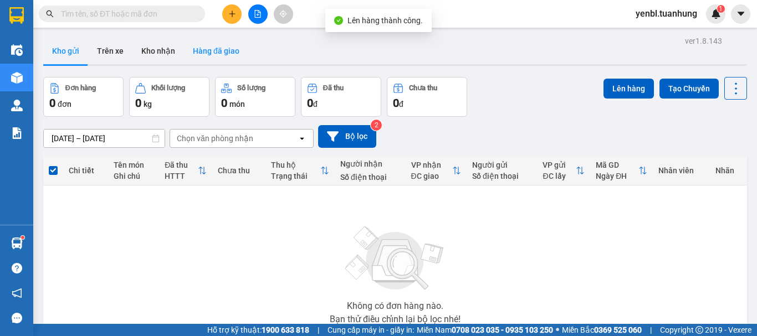
drag, startPoint x: 159, startPoint y: 50, endPoint x: 186, endPoint y: 59, distance: 28.6
click at [161, 50] on button "Kho nhận" at bounding box center [158, 51] width 52 height 27
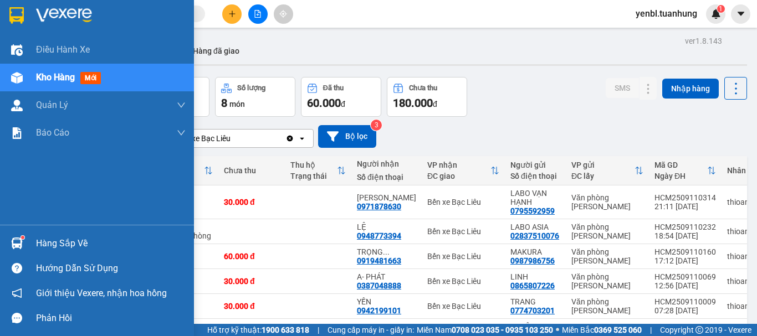
click at [25, 243] on div at bounding box center [16, 243] width 19 height 19
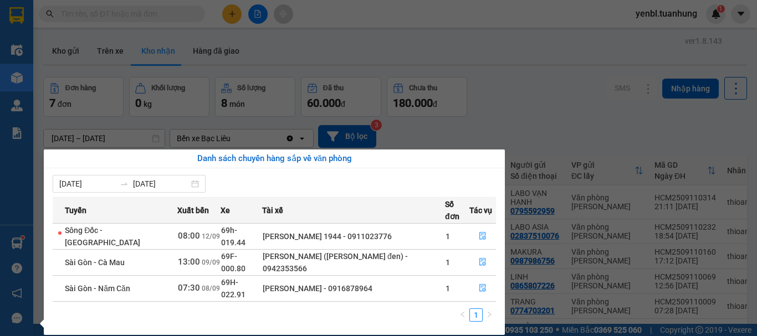
click at [540, 104] on section "Kết quả tìm kiếm ( 0 ) Bộ lọc No Data yenbl.tuanhung 1 Điều hành xe Kho hàng mớ…" at bounding box center [378, 168] width 757 height 336
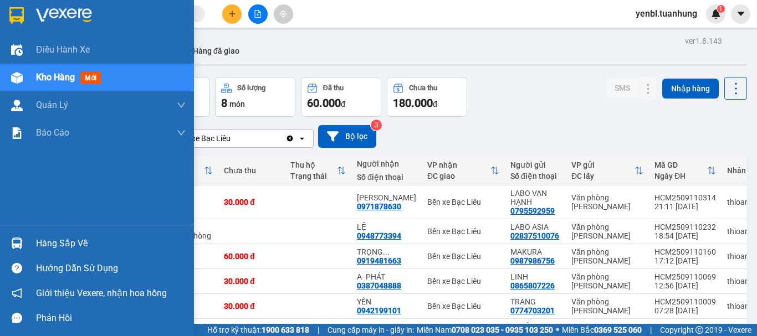
click at [35, 234] on div "Hàng sắp về" at bounding box center [97, 243] width 194 height 25
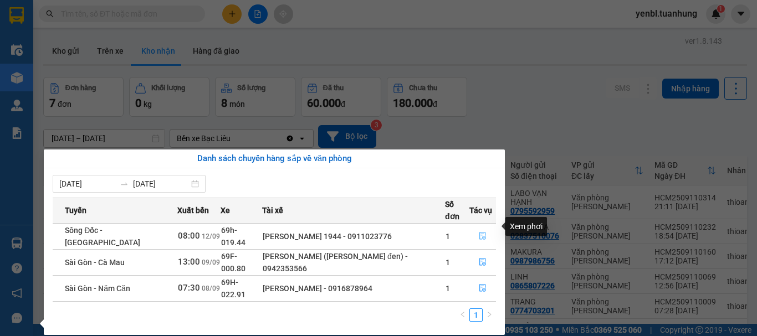
click at [480, 233] on icon "file-done" at bounding box center [482, 237] width 7 height 8
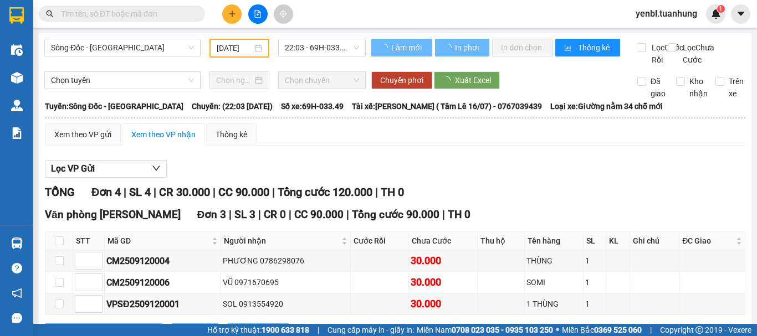
type input "12/09/2025"
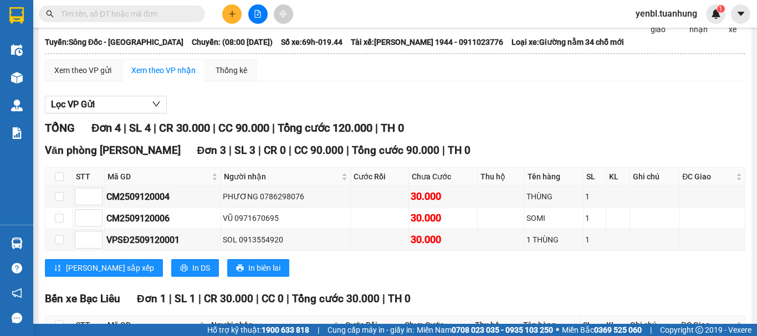
scroll to position [166, 0]
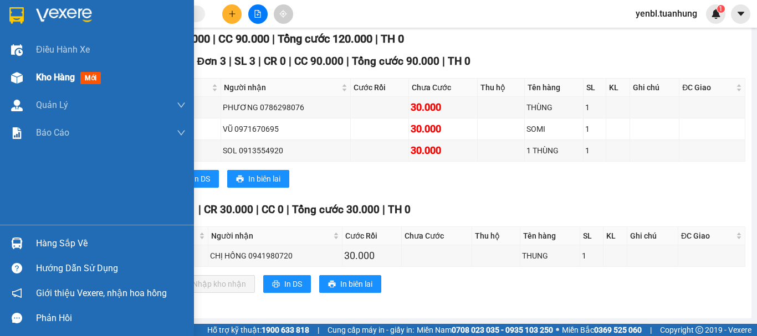
click at [60, 83] on div "Kho hàng mới" at bounding box center [70, 77] width 69 height 14
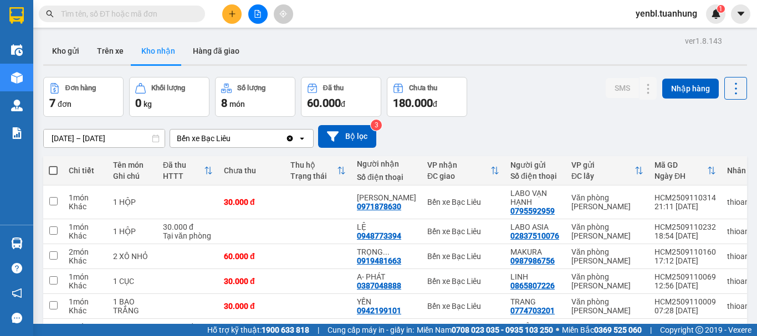
click at [238, 13] on button at bounding box center [231, 13] width 19 height 19
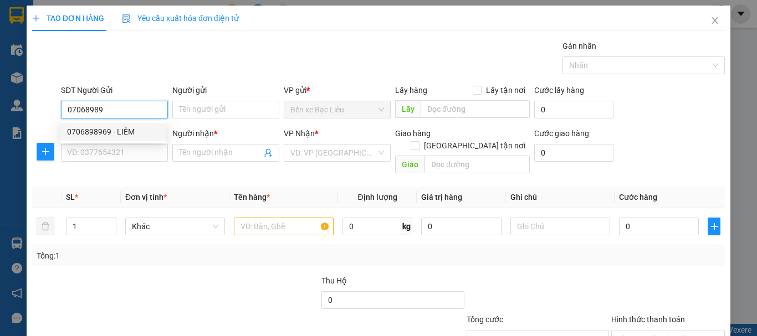
click at [116, 125] on div "0706898969 - LIÊM" at bounding box center [113, 132] width 106 height 18
type input "0706898969"
type input "LIÊM"
type input "0706898969"
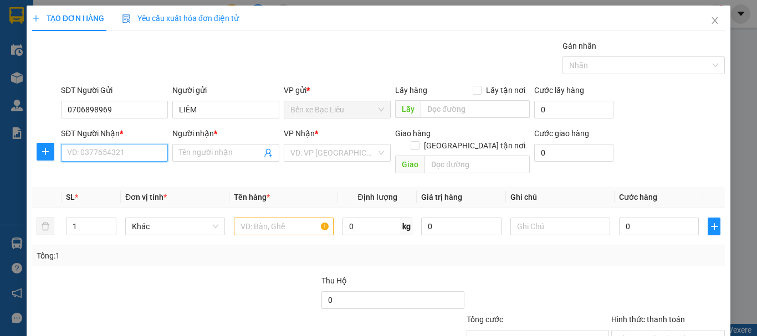
click at [128, 153] on input "SĐT Người Nhận *" at bounding box center [114, 153] width 107 height 18
click at [147, 192] on div "0914545846 - A THÀNH" at bounding box center [113, 193] width 93 height 12
type input "0914545846"
type input "A THÀNH"
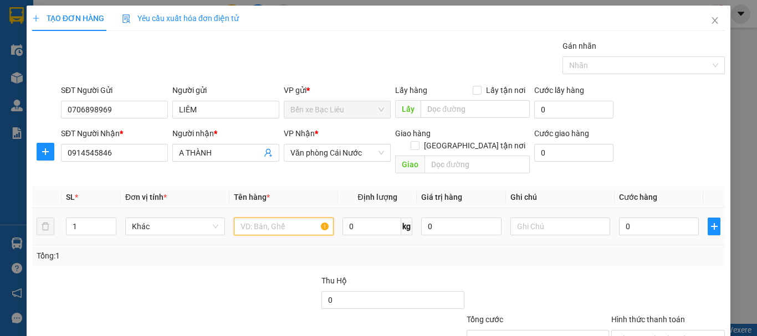
click at [277, 220] on input "text" at bounding box center [284, 227] width 100 height 18
type input "1 THÙNG"
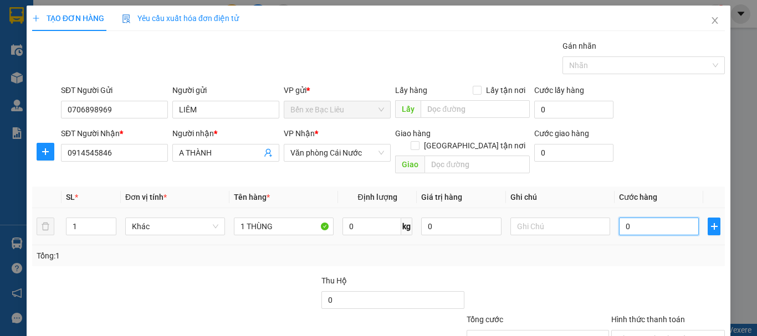
click at [622, 218] on input "0" at bounding box center [659, 227] width 80 height 18
type input "3"
type input "30"
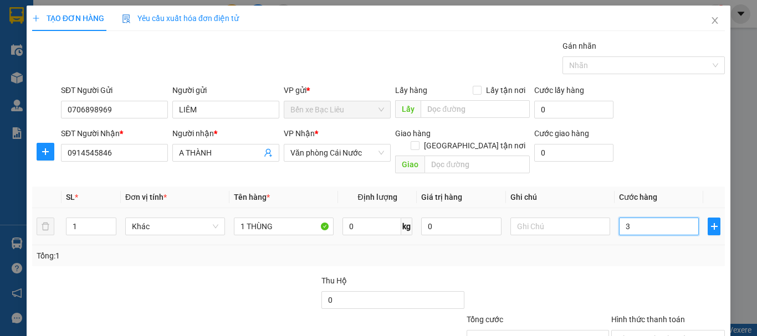
type input "30"
type input "30.000"
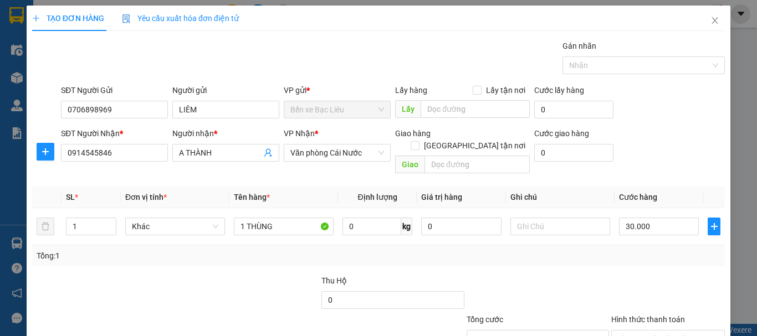
click at [625, 250] on div "Tổng: 1" at bounding box center [379, 256] width 684 height 12
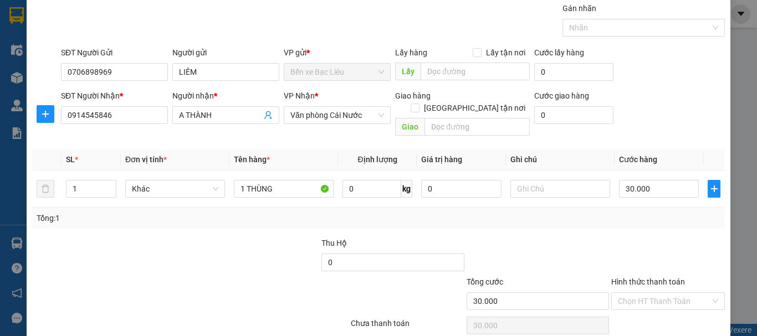
scroll to position [74, 0]
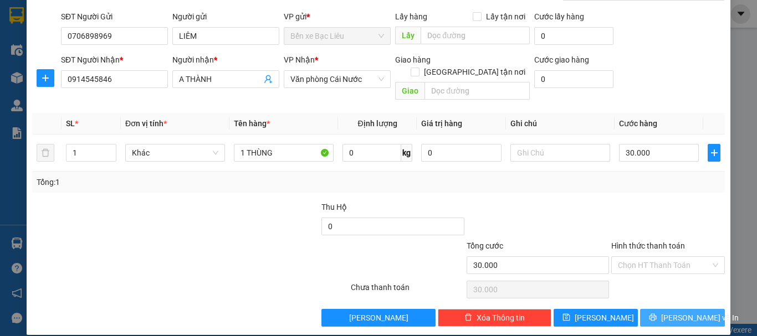
click at [664, 309] on button "Lưu và In" at bounding box center [682, 318] width 85 height 18
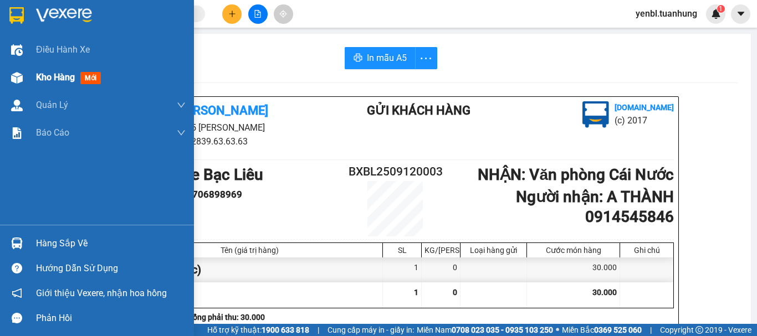
click at [50, 83] on div "Kho hàng mới" at bounding box center [70, 77] width 69 height 14
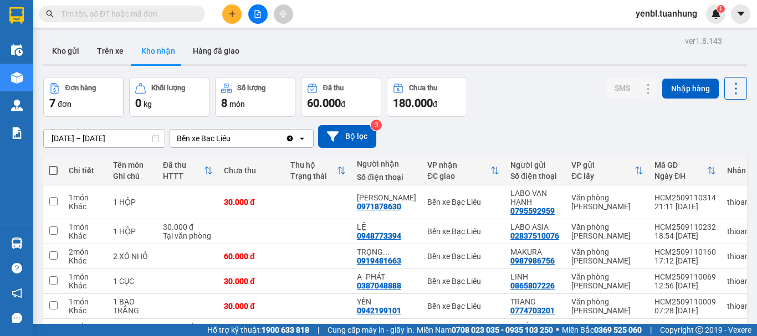
click at [591, 124] on div "10/09/2025 – 12/09/2025 Press the down arrow key to interact with the calendar …" at bounding box center [395, 136] width 704 height 39
click at [61, 50] on button "Kho gửi" at bounding box center [65, 51] width 45 height 27
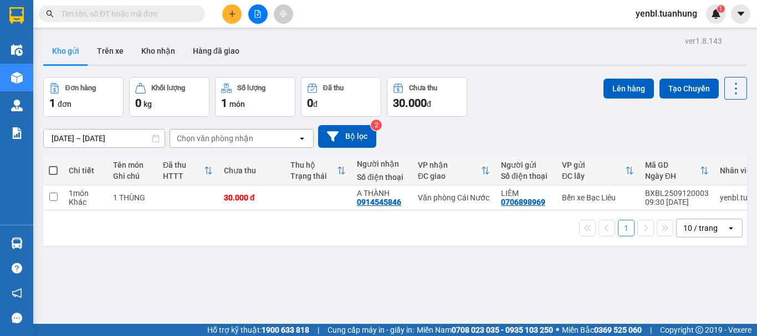
click at [550, 107] on div "Đơn hàng 1 đơn Khối lượng 0 kg Số lượng 1 món Đã thu 0 đ Chưa thu 30.000 đ Lên …" at bounding box center [395, 97] width 704 height 40
click at [163, 52] on button "Kho nhận" at bounding box center [158, 51] width 52 height 27
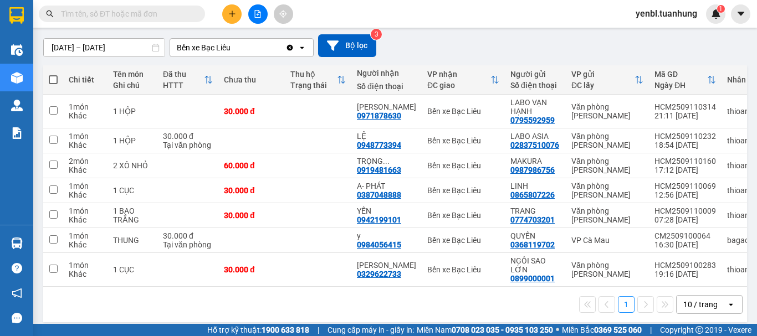
scroll to position [104, 0]
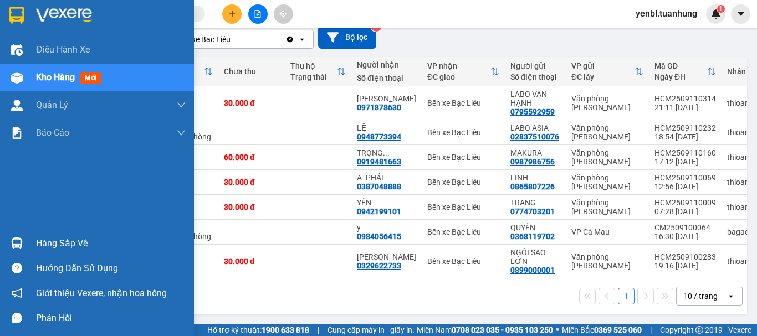
drag, startPoint x: 64, startPoint y: 243, endPoint x: 83, endPoint y: 248, distance: 19.9
click at [64, 245] on div "Hàng sắp về" at bounding box center [111, 243] width 150 height 17
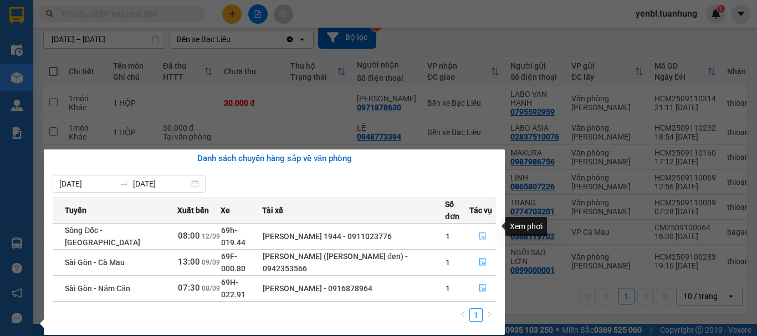
click at [479, 232] on icon "file-done" at bounding box center [483, 236] width 8 height 8
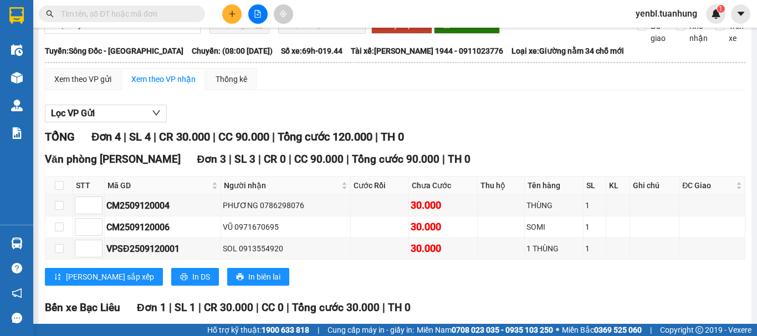
scroll to position [166, 0]
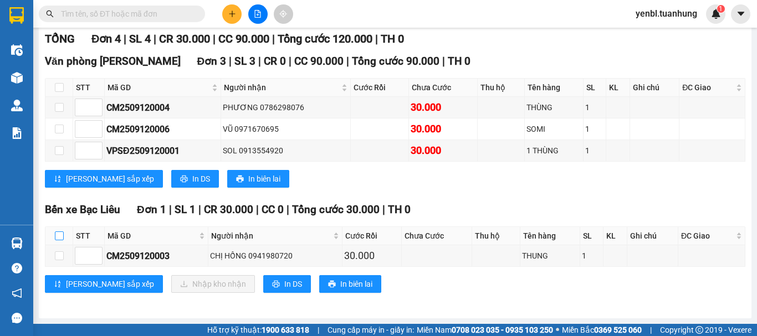
click at [55, 234] on input "checkbox" at bounding box center [59, 236] width 9 height 9
checkbox input "true"
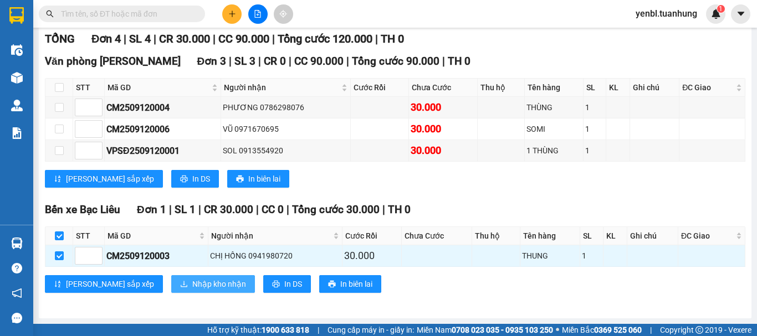
click at [192, 280] on span "Nhập kho nhận" at bounding box center [219, 284] width 54 height 12
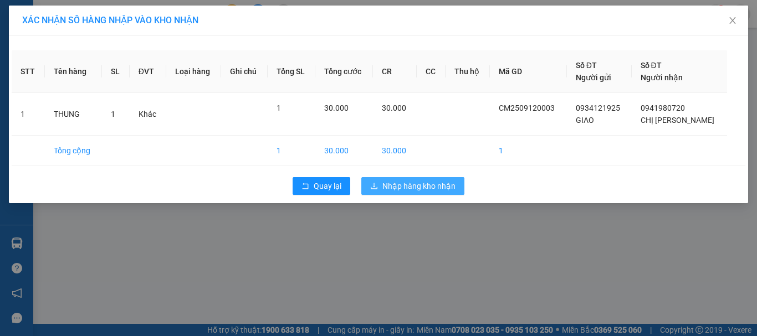
click at [383, 191] on span "Nhập hàng kho nhận" at bounding box center [418, 186] width 73 height 12
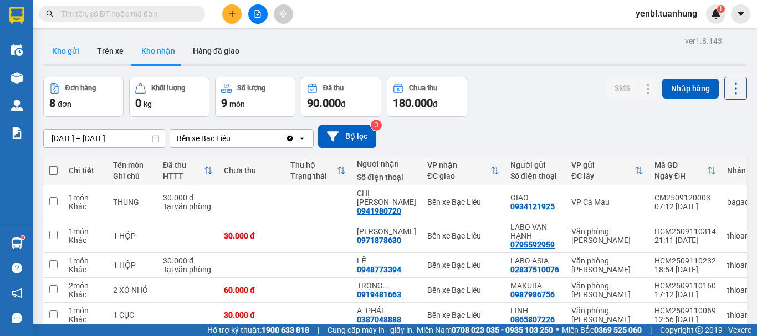
click at [69, 50] on button "Kho gửi" at bounding box center [65, 51] width 45 height 27
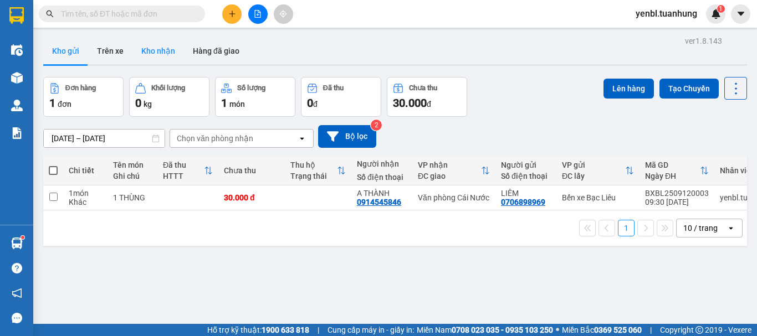
click at [161, 54] on button "Kho nhận" at bounding box center [158, 51] width 52 height 27
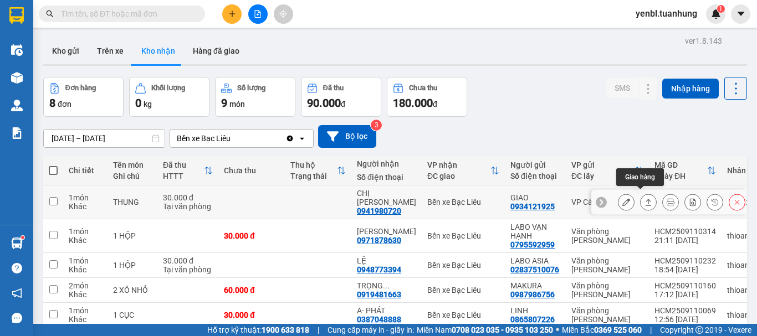
click at [640, 198] on button at bounding box center [648, 202] width 16 height 19
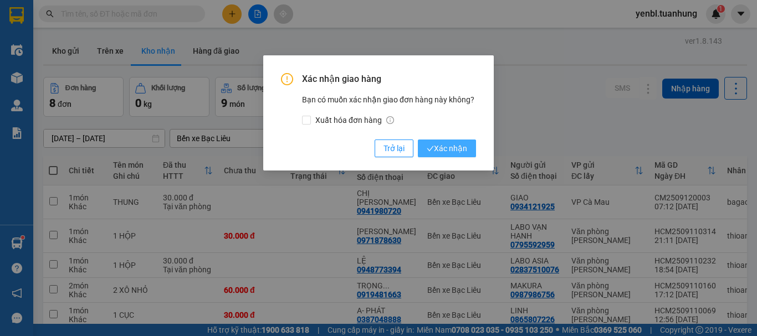
click at [438, 143] on span "Xác nhận" at bounding box center [447, 148] width 40 height 12
